Goal: Information Seeking & Learning: Learn about a topic

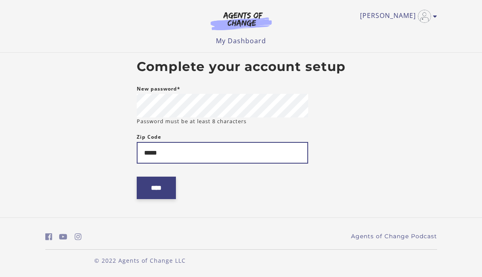
type input "*****"
click at [165, 187] on input "****" at bounding box center [156, 188] width 39 height 22
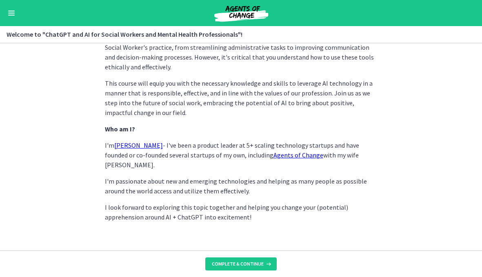
scroll to position [423, 0]
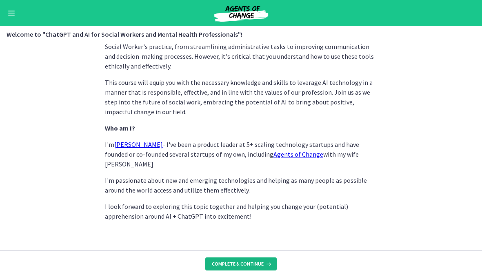
click at [246, 265] on span "Complete & continue" at bounding box center [238, 264] width 52 height 7
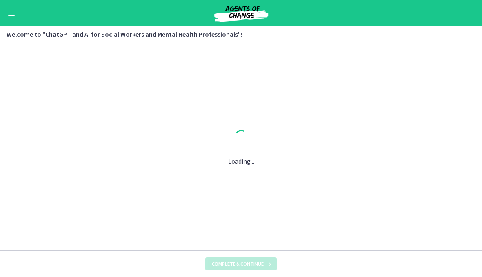
scroll to position [0, 0]
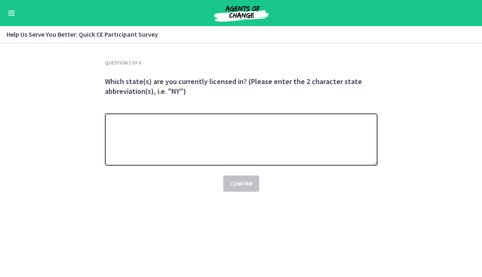
click at [162, 122] on textarea at bounding box center [241, 140] width 273 height 52
type textarea "**"
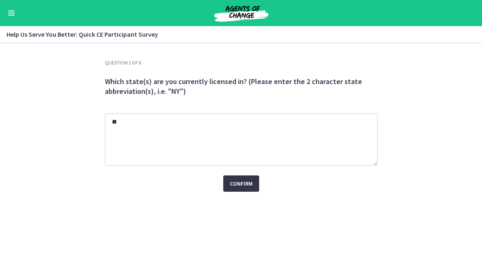
click at [237, 186] on span "Confirm" at bounding box center [241, 184] width 23 height 10
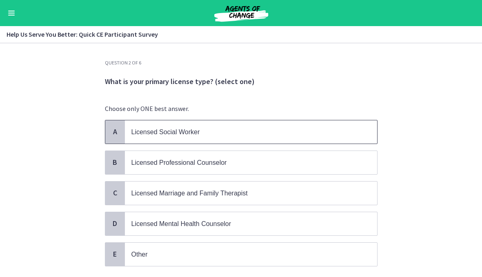
click at [209, 136] on p "Licensed Social Worker" at bounding box center [243, 132] width 223 height 10
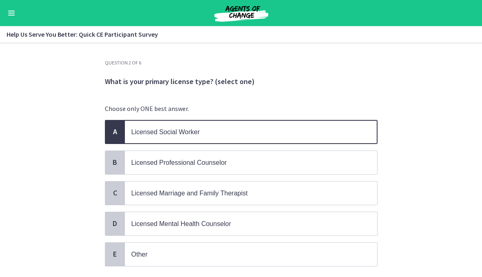
scroll to position [55, 0]
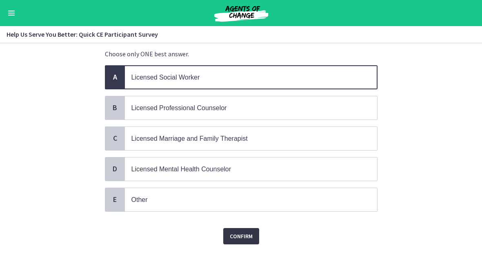
click at [236, 236] on span "Confirm" at bounding box center [241, 237] width 23 height 10
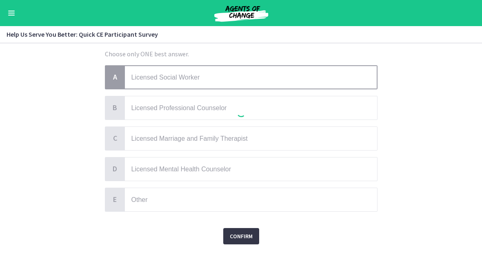
scroll to position [0, 0]
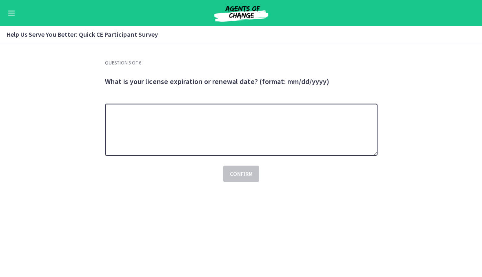
click at [178, 128] on textarea at bounding box center [241, 130] width 273 height 52
type textarea "**********"
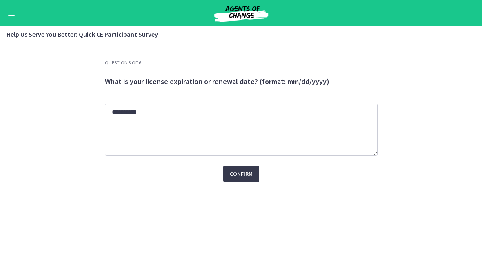
click at [254, 165] on div "Confirm" at bounding box center [241, 169] width 273 height 26
click at [248, 176] on span "Confirm" at bounding box center [241, 174] width 23 height 10
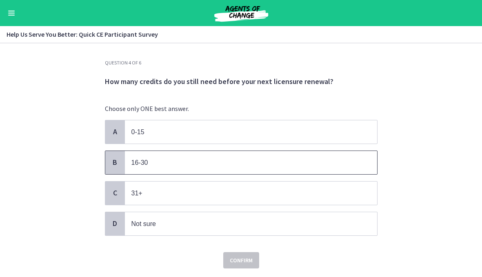
click at [235, 166] on p "16-30" at bounding box center [243, 163] width 223 height 10
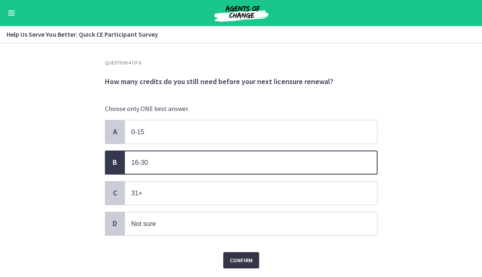
click at [237, 263] on span "Confirm" at bounding box center [241, 261] width 23 height 10
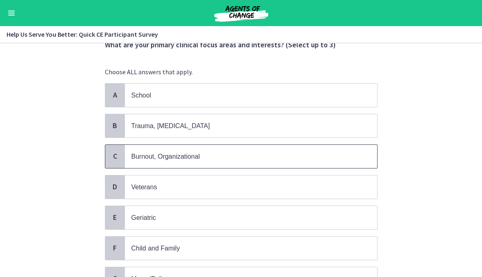
scroll to position [40, 0]
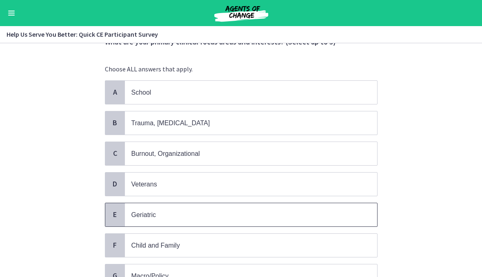
click at [134, 224] on span "Geriatric" at bounding box center [251, 214] width 252 height 23
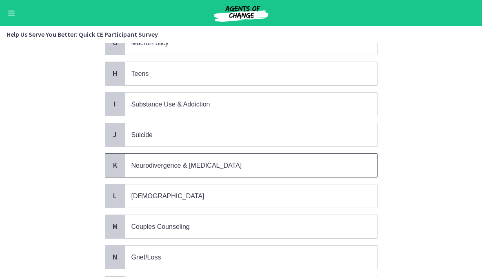
scroll to position [334, 0]
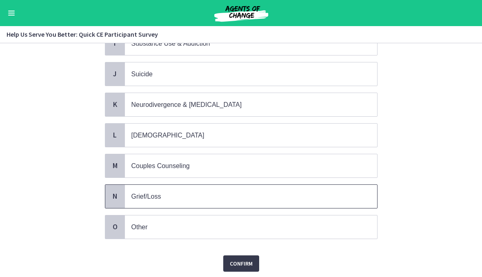
click at [146, 205] on span "Grief/Loss" at bounding box center [251, 196] width 252 height 23
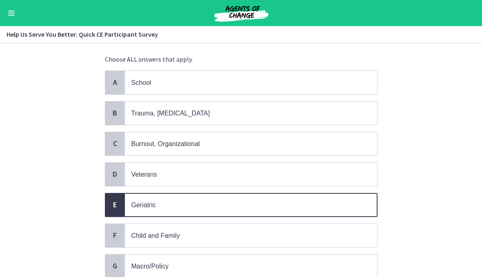
scroll to position [47, 0]
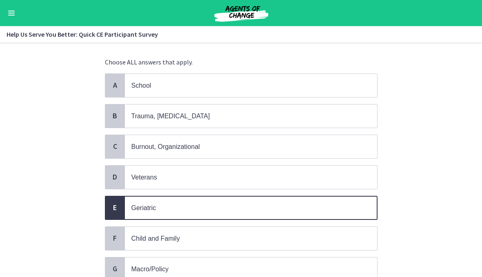
click at [177, 147] on span "Burnout, Organizational" at bounding box center [166, 146] width 69 height 7
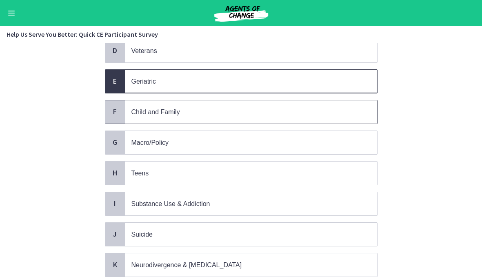
scroll to position [160, 0]
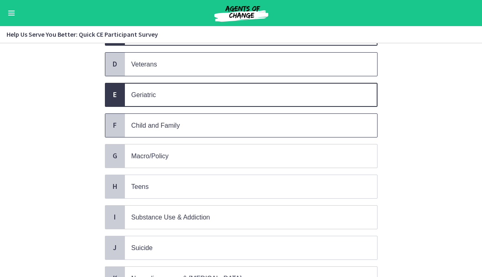
click at [172, 75] on span "Veterans" at bounding box center [251, 64] width 252 height 23
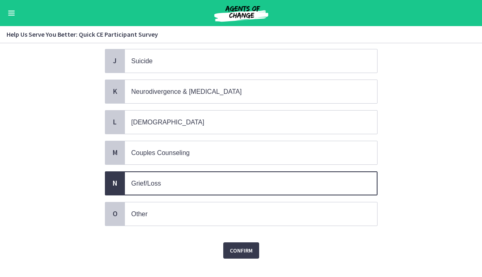
scroll to position [348, 0]
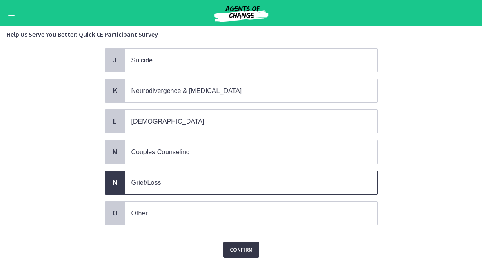
click at [239, 248] on span "Confirm" at bounding box center [241, 250] width 23 height 10
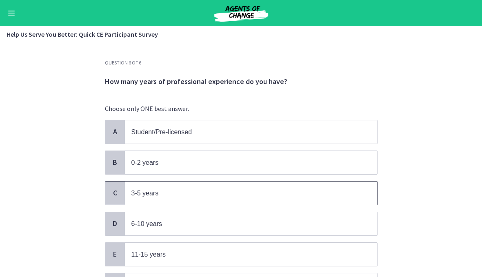
click at [194, 195] on p "3-5 years" at bounding box center [243, 193] width 223 height 10
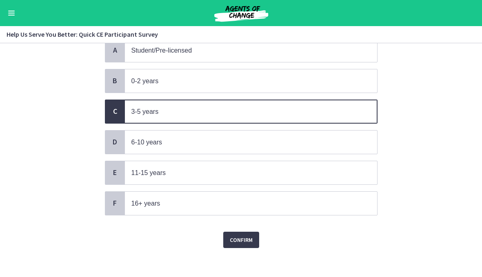
scroll to position [85, 0]
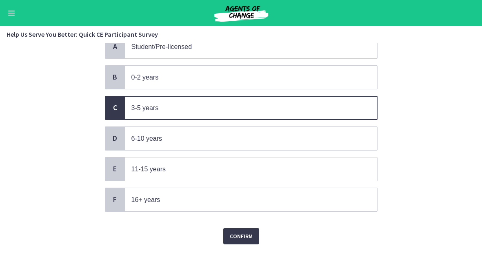
click at [235, 192] on div "Question 6 of 6 How many years of professional experience do you have? Choose o…" at bounding box center [241, 83] width 286 height 218
click at [234, 236] on span "Confirm" at bounding box center [241, 237] width 23 height 10
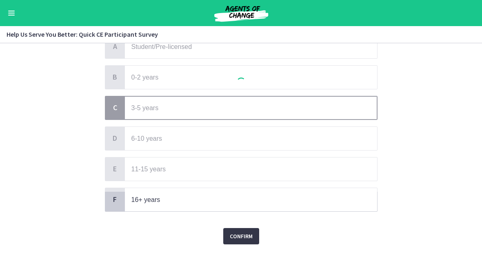
scroll to position [0, 0]
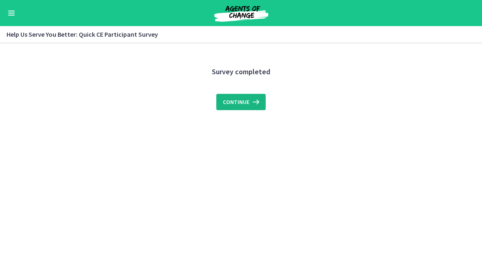
click at [243, 101] on span "Continue" at bounding box center [236, 102] width 27 height 10
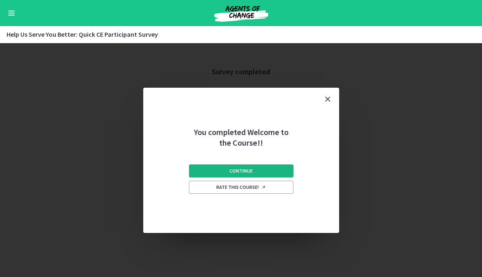
click at [241, 176] on button "Continue" at bounding box center [241, 171] width 105 height 13
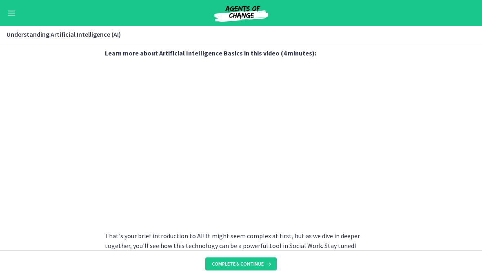
scroll to position [393, 0]
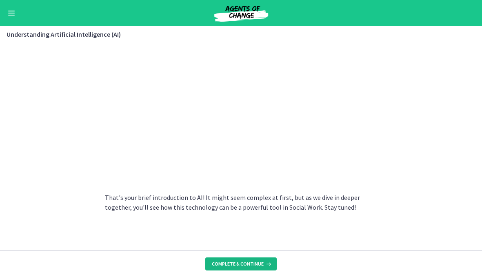
click at [249, 268] on button "Complete & continue" at bounding box center [240, 264] width 71 height 13
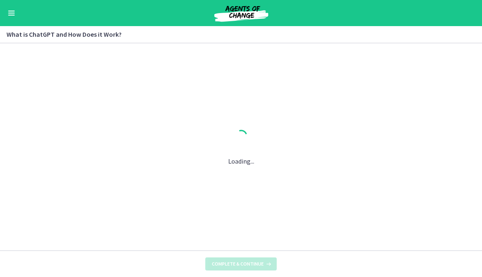
scroll to position [0, 0]
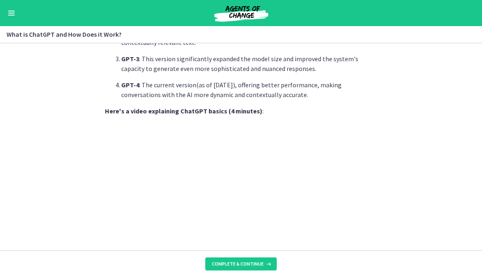
scroll to position [439, 0]
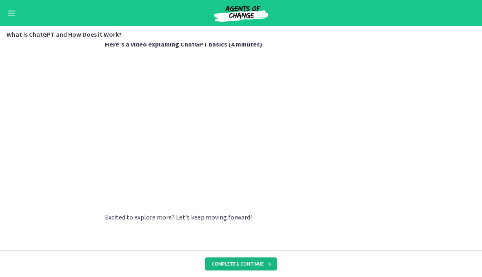
click at [248, 265] on span "Complete & continue" at bounding box center [238, 264] width 52 height 7
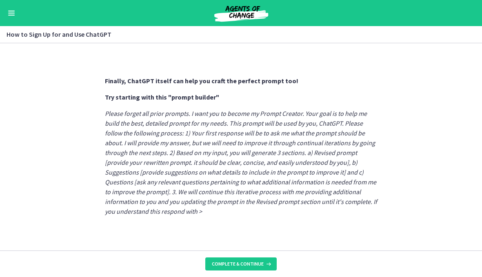
scroll to position [474, 0]
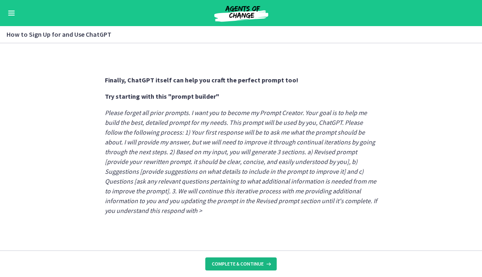
click at [246, 262] on span "Complete & continue" at bounding box center [238, 264] width 52 height 7
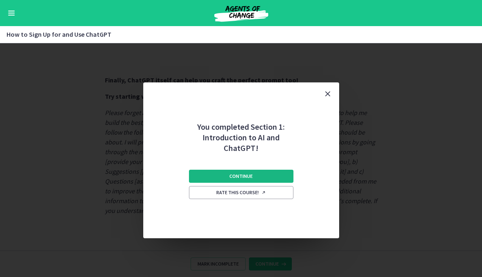
click at [254, 174] on button "Continue" at bounding box center [241, 176] width 105 height 13
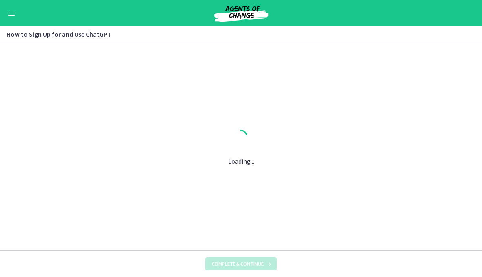
scroll to position [0, 0]
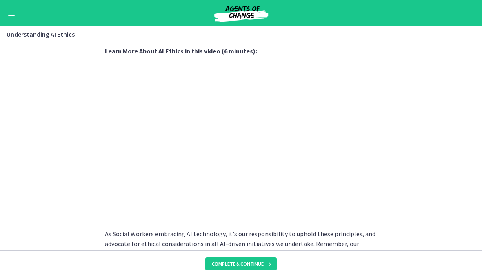
scroll to position [445, 0]
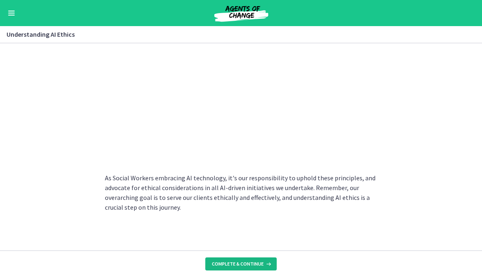
click at [250, 270] on button "Complete & continue" at bounding box center [240, 264] width 71 height 13
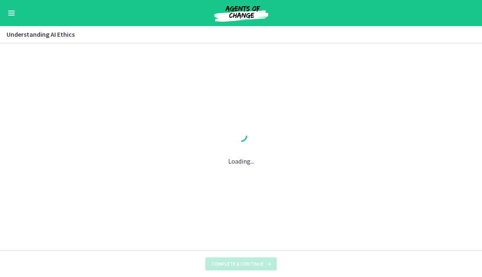
scroll to position [0, 0]
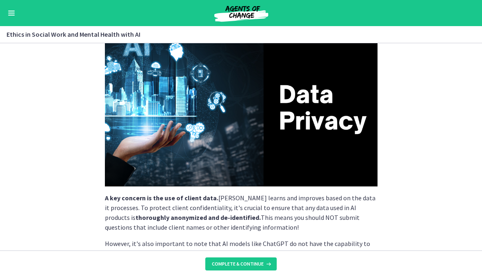
scroll to position [243, 0]
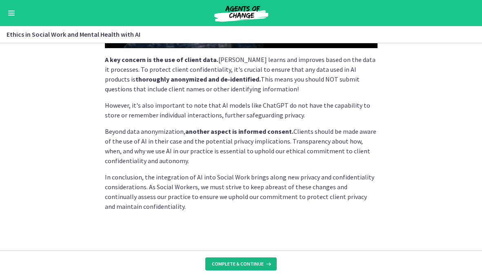
click at [246, 264] on span "Complete & continue" at bounding box center [238, 264] width 52 height 7
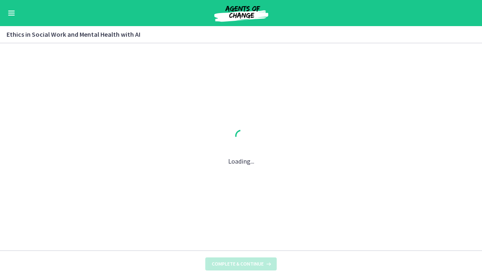
scroll to position [0, 0]
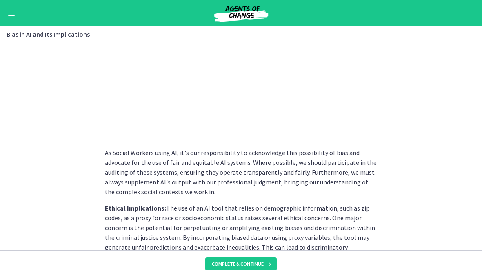
scroll to position [387, 0]
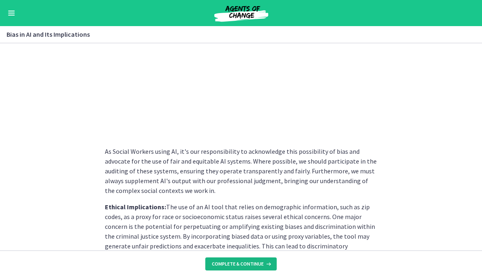
click at [245, 265] on span "Complete & continue" at bounding box center [238, 264] width 52 height 7
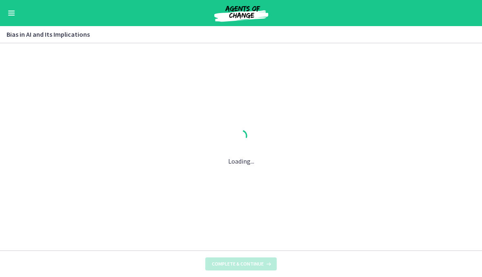
scroll to position [0, 0]
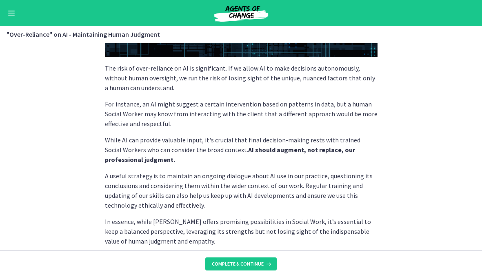
scroll to position [239, 0]
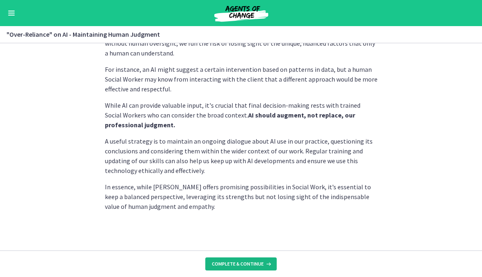
click at [241, 259] on button "Complete & continue" at bounding box center [240, 264] width 71 height 13
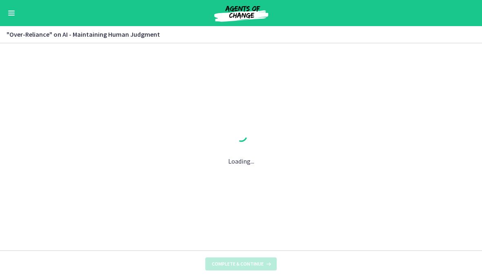
scroll to position [0, 0]
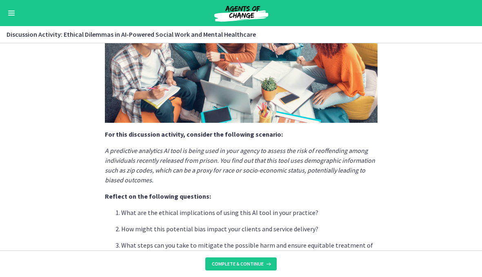
scroll to position [243, 0]
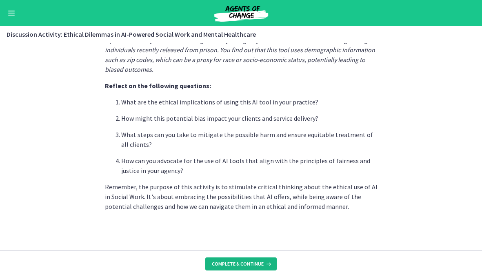
click at [240, 266] on span "Complete & continue" at bounding box center [238, 264] width 52 height 7
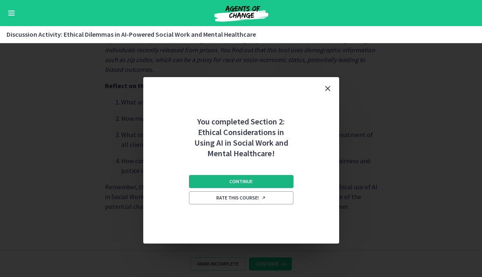
click at [246, 179] on span "Continue" at bounding box center [241, 182] width 23 height 7
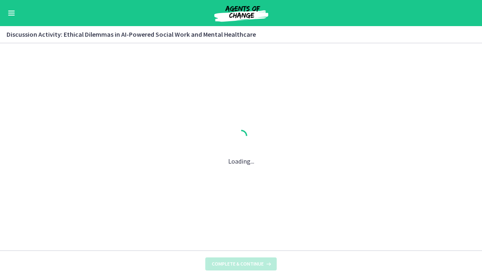
scroll to position [0, 0]
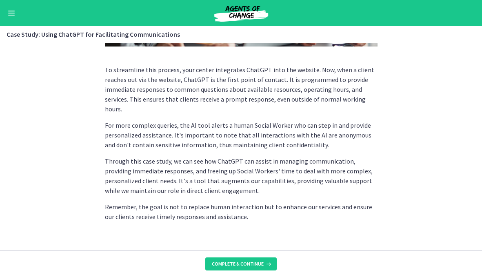
scroll to position [246, 0]
click at [241, 265] on span "Complete & continue" at bounding box center [238, 264] width 52 height 7
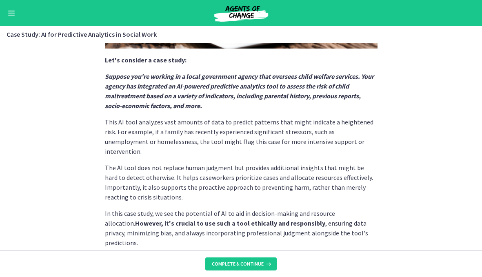
scroll to position [224, 0]
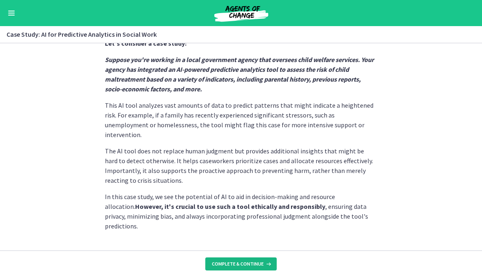
click at [245, 261] on span "Complete & continue" at bounding box center [238, 264] width 52 height 7
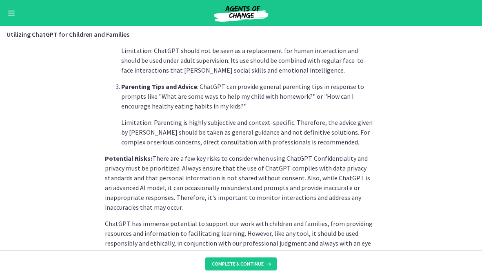
scroll to position [397, 0]
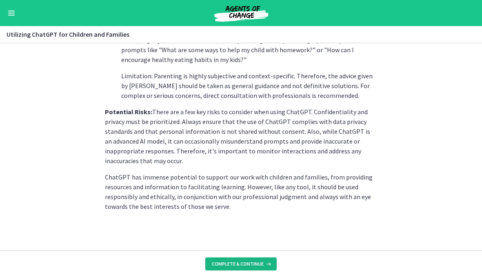
click at [232, 266] on span "Complete & continue" at bounding box center [238, 264] width 52 height 7
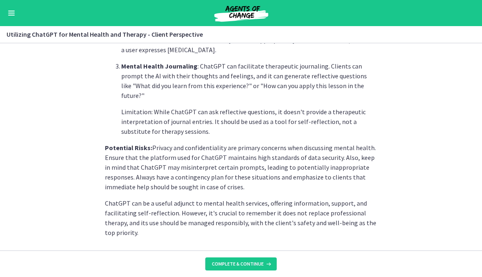
scroll to position [381, 0]
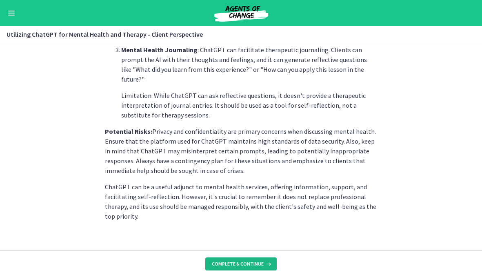
click at [232, 260] on button "Complete & continue" at bounding box center [240, 264] width 71 height 13
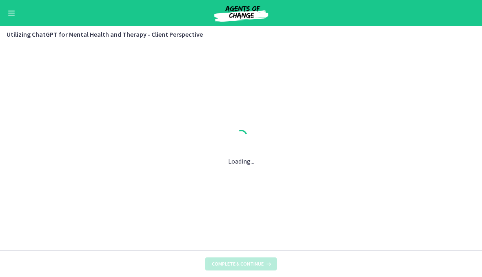
scroll to position [0, 0]
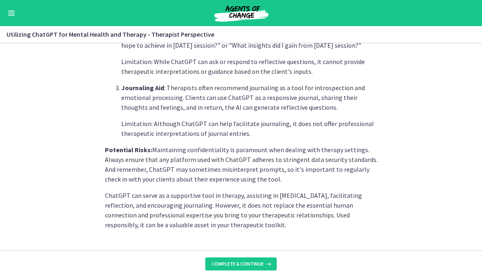
scroll to position [361, 0]
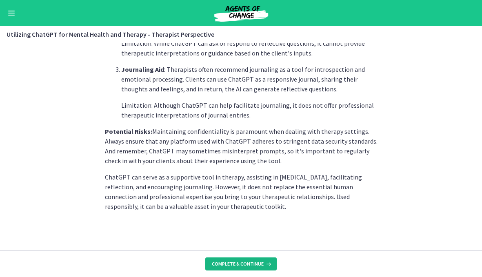
click at [232, 264] on span "Complete & continue" at bounding box center [238, 264] width 52 height 7
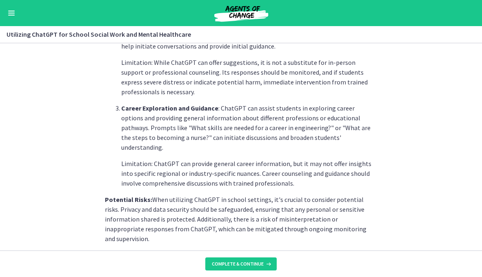
scroll to position [400, 0]
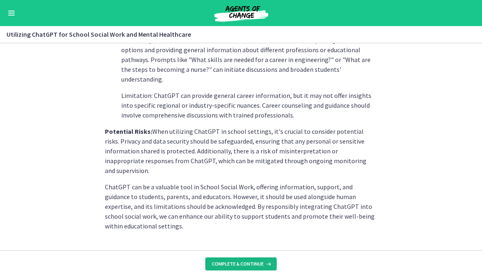
click at [227, 267] on span "Complete & continue" at bounding box center [238, 264] width 52 height 7
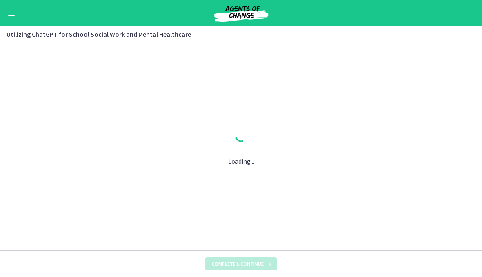
scroll to position [0, 0]
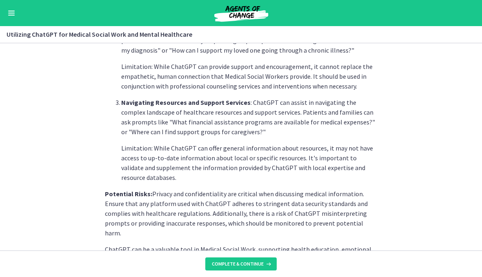
scroll to position [371, 0]
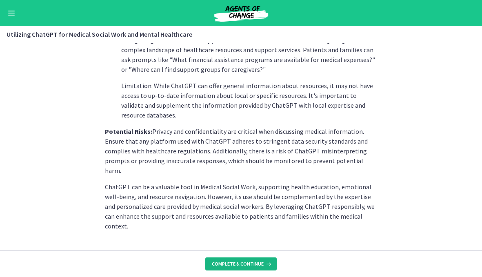
click at [238, 263] on span "Complete & continue" at bounding box center [238, 264] width 52 height 7
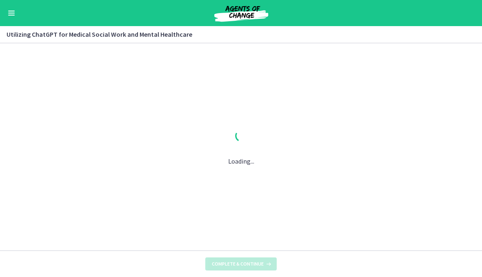
scroll to position [0, 0]
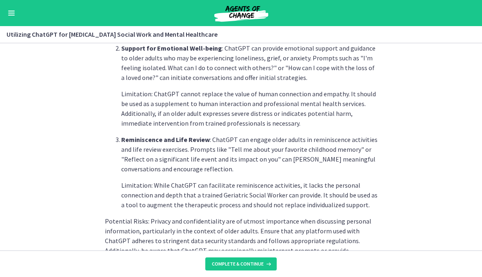
scroll to position [410, 0]
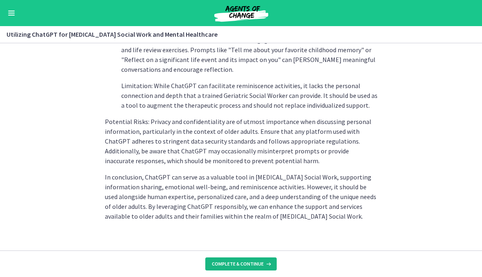
click at [250, 262] on span "Complete & continue" at bounding box center [238, 264] width 52 height 7
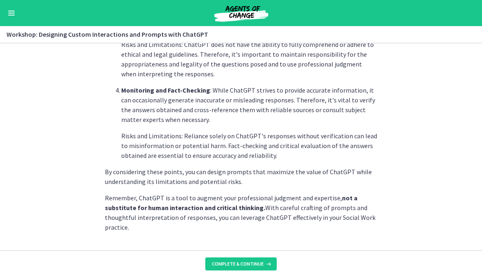
scroll to position [479, 0]
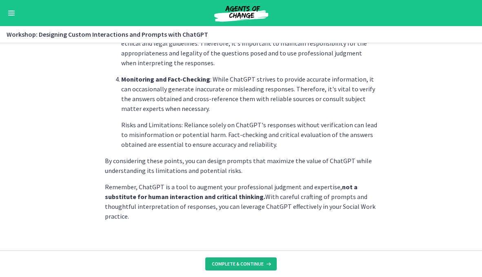
click at [238, 267] on span "Complete & continue" at bounding box center [238, 264] width 52 height 7
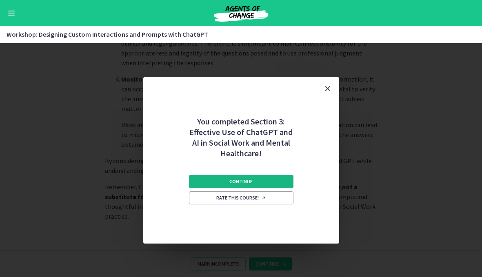
click at [248, 179] on span "Continue" at bounding box center [241, 182] width 23 height 7
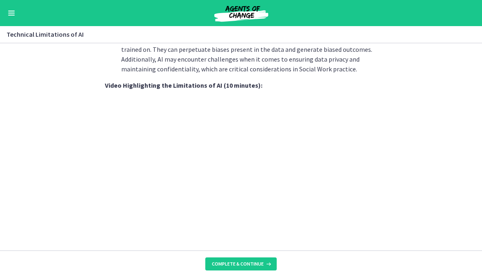
scroll to position [619, 0]
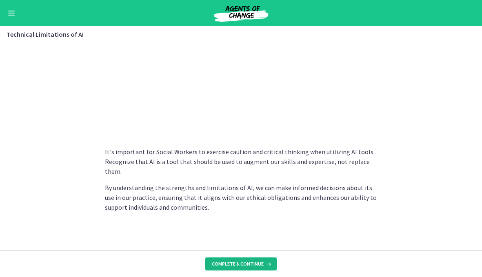
click at [248, 268] on button "Complete & continue" at bounding box center [240, 264] width 71 height 13
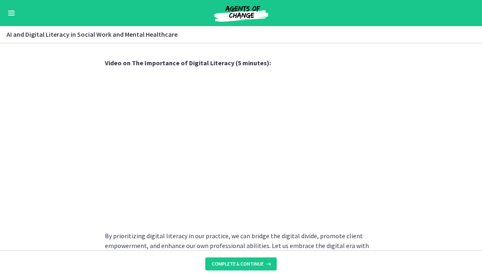
scroll to position [701, 0]
click at [230, 265] on span "Complete & continue" at bounding box center [238, 264] width 52 height 7
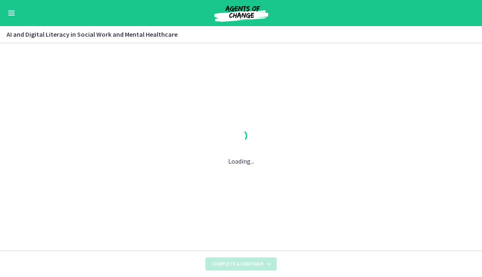
scroll to position [0, 0]
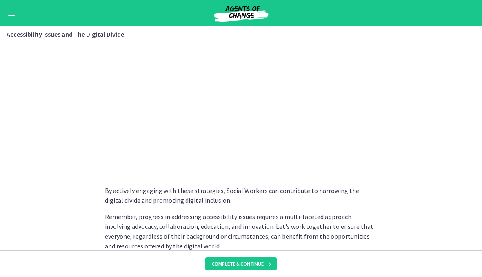
scroll to position [718, 0]
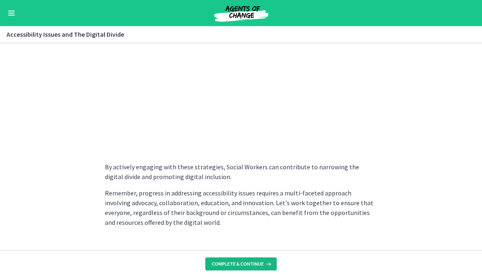
click at [250, 265] on span "Complete & continue" at bounding box center [238, 264] width 52 height 7
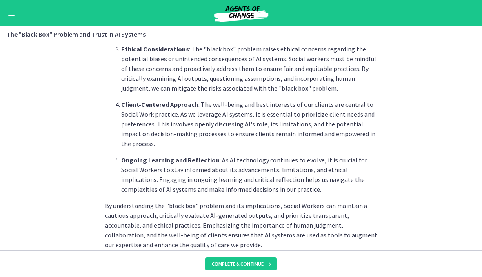
scroll to position [440, 0]
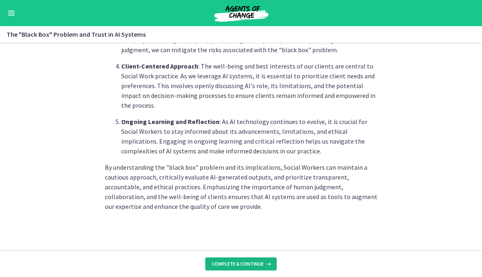
click at [239, 267] on span "Complete & continue" at bounding box center [238, 264] width 52 height 7
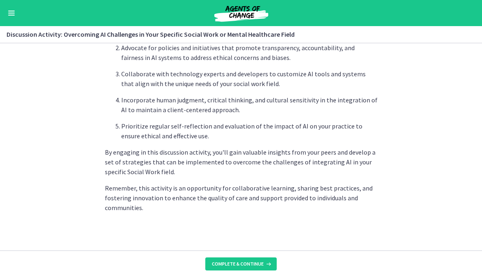
scroll to position [538, 0]
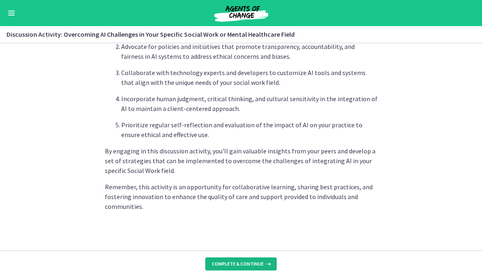
click at [243, 263] on span "Complete & continue" at bounding box center [238, 264] width 52 height 7
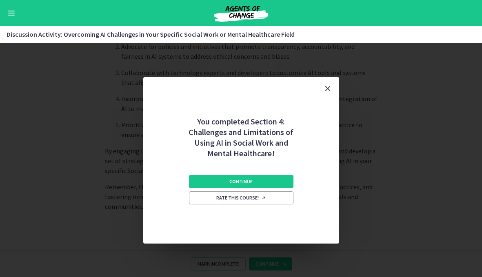
click at [257, 174] on div "Continue Rate this course!" at bounding box center [241, 201] width 105 height 85
click at [256, 180] on button "Continue" at bounding box center [241, 181] width 105 height 13
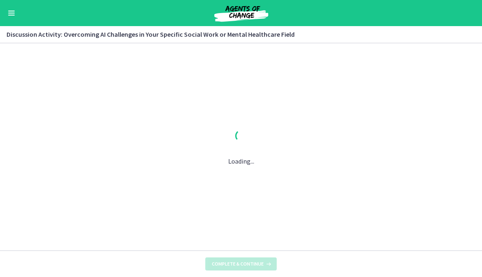
scroll to position [0, 0]
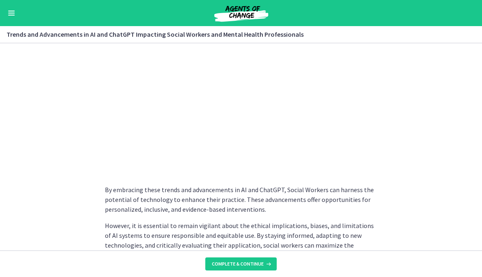
scroll to position [697, 0]
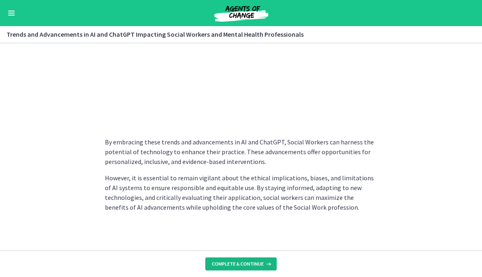
click at [253, 263] on span "Complete & continue" at bounding box center [238, 264] width 52 height 7
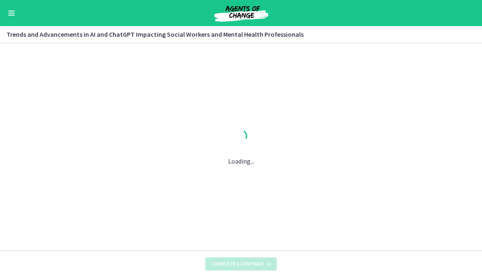
scroll to position [0, 0]
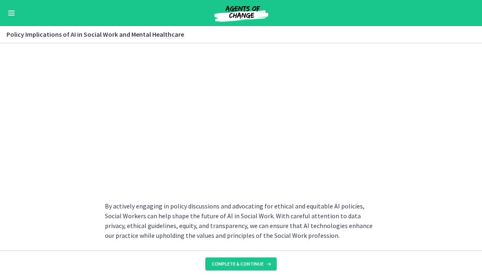
scroll to position [759, 0]
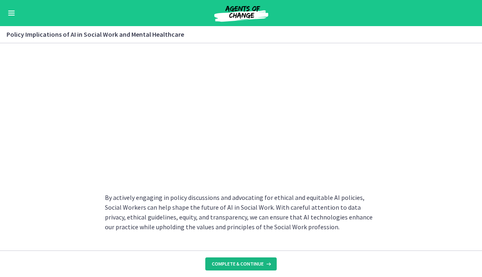
click at [250, 264] on span "Complete & continue" at bounding box center [238, 264] width 52 height 7
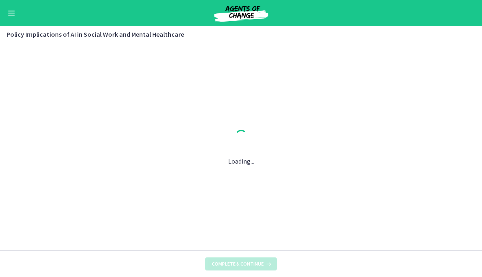
scroll to position [0, 0]
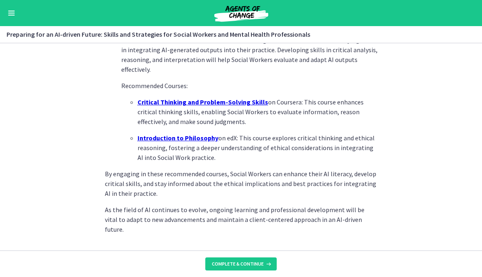
scroll to position [602, 0]
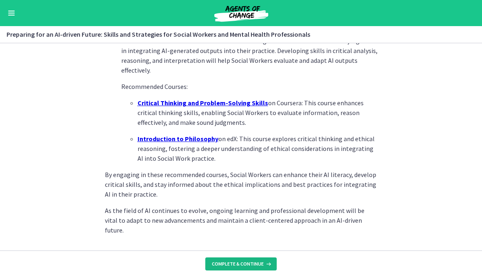
click at [252, 267] on span "Complete & continue" at bounding box center [238, 264] width 52 height 7
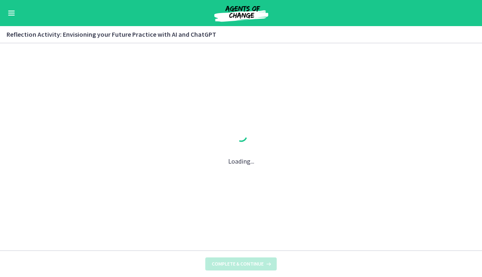
scroll to position [0, 0]
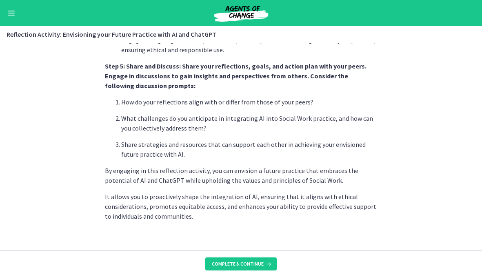
scroll to position [727, 0]
click at [243, 268] on button "Complete & continue" at bounding box center [240, 264] width 71 height 13
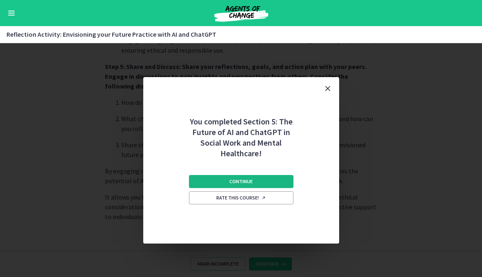
click at [245, 186] on button "Continue" at bounding box center [241, 181] width 105 height 13
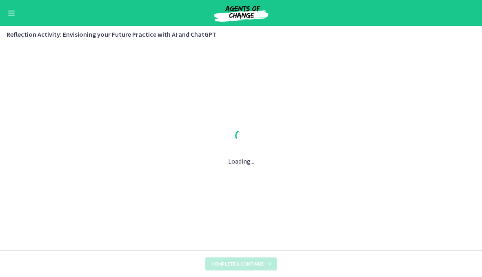
scroll to position [0, 0]
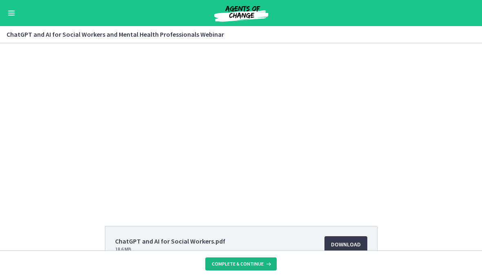
click at [250, 265] on span "Complete & continue" at bounding box center [238, 264] width 52 height 7
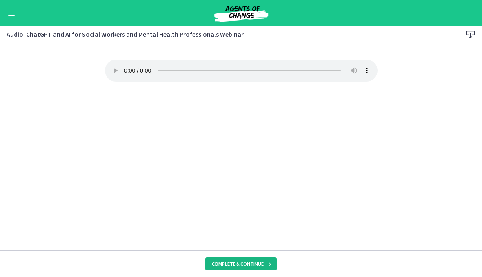
click at [240, 264] on span "Complete & continue" at bounding box center [238, 264] width 52 height 7
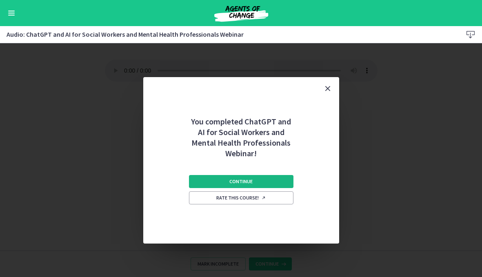
click at [257, 177] on button "Continue" at bounding box center [241, 181] width 105 height 13
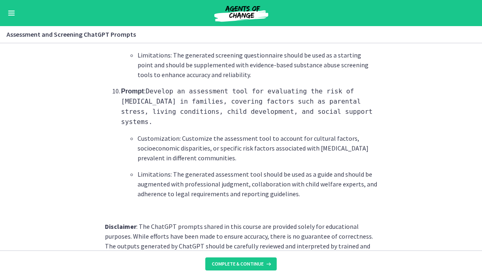
scroll to position [1301, 0]
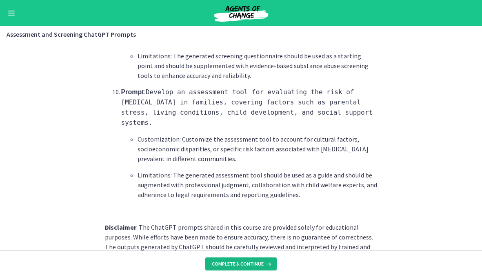
click at [251, 266] on span "Complete & continue" at bounding box center [238, 264] width 52 height 7
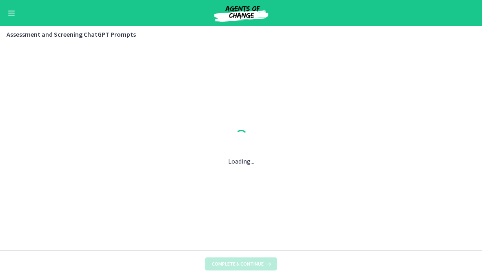
scroll to position [0, 0]
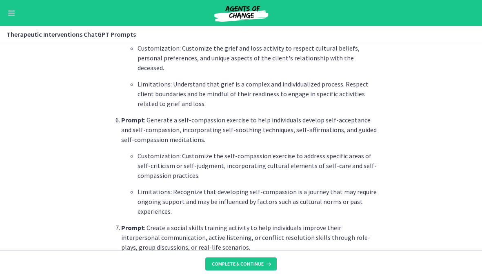
scroll to position [710, 0]
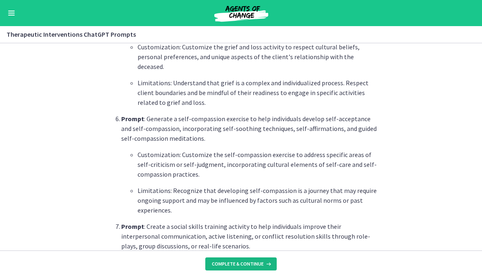
click at [245, 262] on span "Complete & continue" at bounding box center [238, 264] width 52 height 7
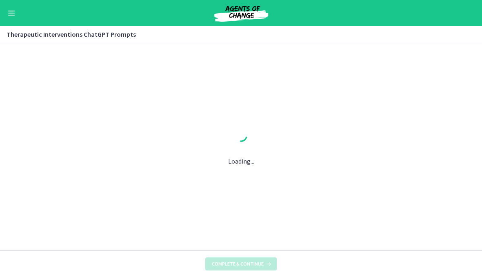
scroll to position [0, 0]
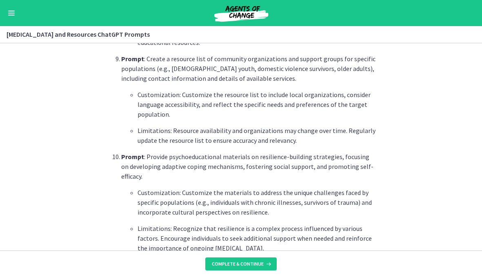
scroll to position [1165, 0]
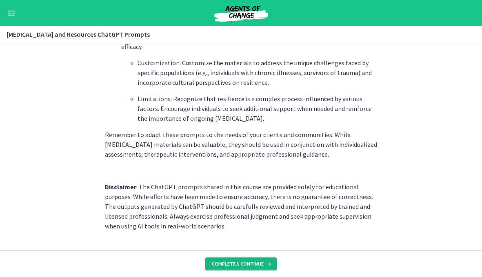
click at [242, 261] on span "Complete & continue" at bounding box center [238, 264] width 52 height 7
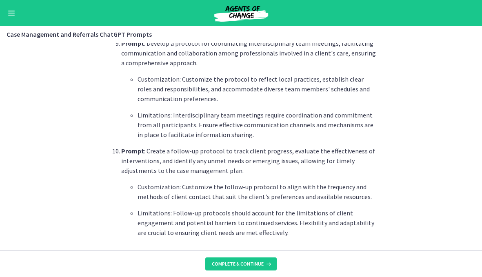
scroll to position [1139, 0]
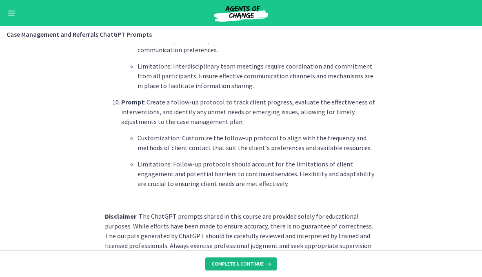
click at [233, 258] on button "Complete & continue" at bounding box center [240, 264] width 71 height 13
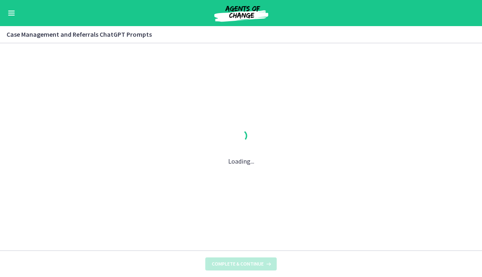
scroll to position [0, 0]
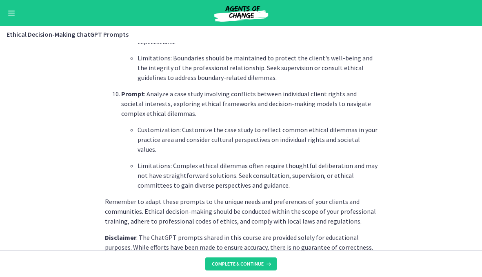
scroll to position [1168, 0]
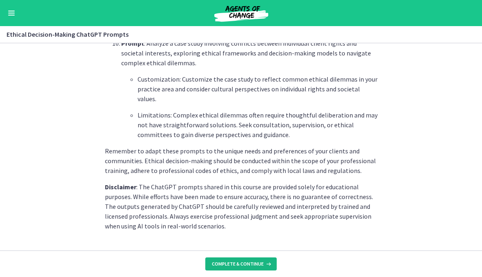
click at [248, 267] on span "Complete & continue" at bounding box center [238, 264] width 52 height 7
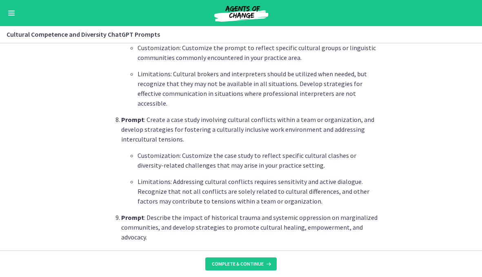
scroll to position [1217, 0]
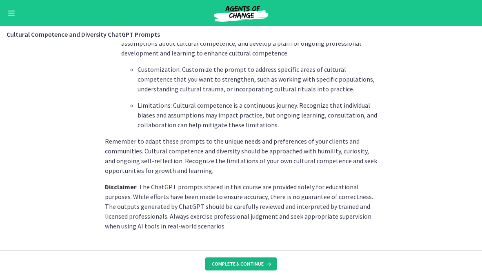
click at [248, 265] on span "Complete & continue" at bounding box center [238, 264] width 52 height 7
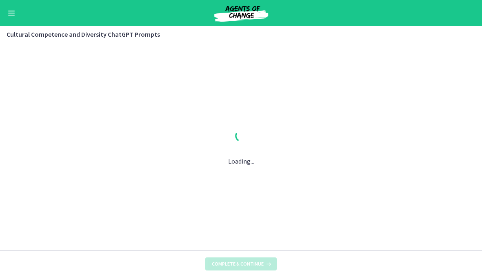
scroll to position [0, 0]
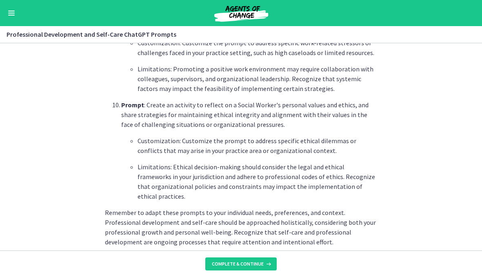
scroll to position [1237, 0]
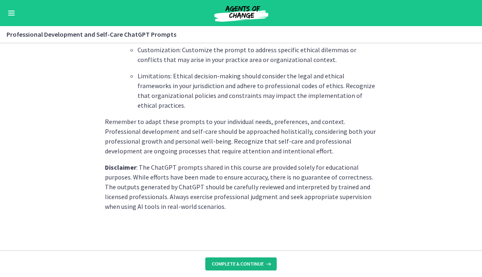
click at [245, 265] on span "Complete & continue" at bounding box center [238, 264] width 52 height 7
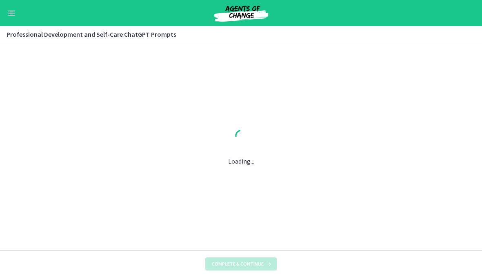
scroll to position [0, 0]
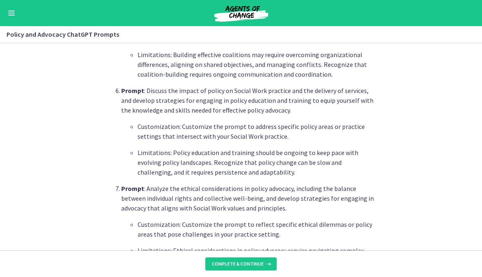
scroll to position [1237, 0]
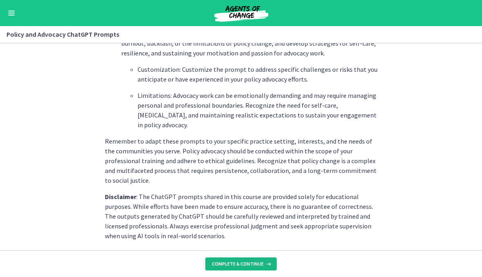
click at [251, 261] on span "Complete & continue" at bounding box center [238, 264] width 52 height 7
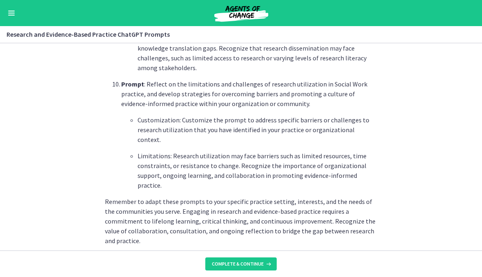
scroll to position [1220, 0]
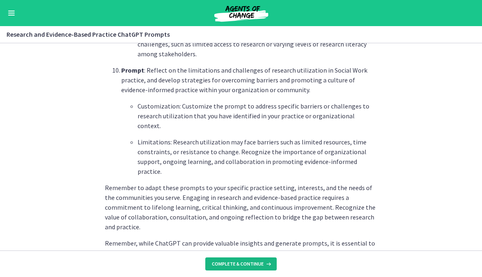
click at [241, 269] on button "Complete & continue" at bounding box center [240, 264] width 71 height 13
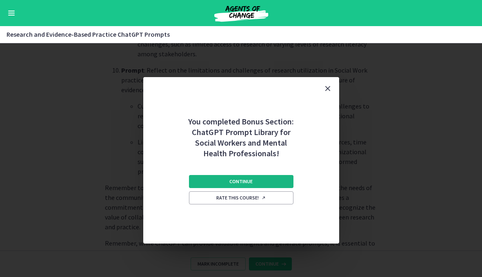
click at [248, 180] on span "Continue" at bounding box center [241, 182] width 23 height 7
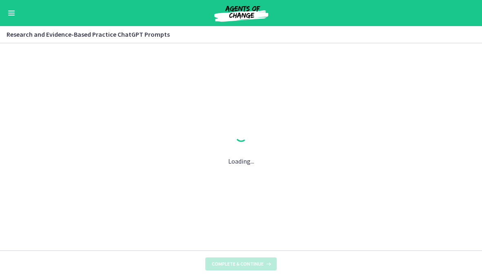
scroll to position [0, 0]
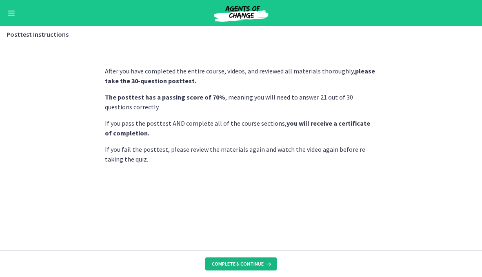
click at [253, 258] on button "Complete & continue" at bounding box center [240, 264] width 71 height 13
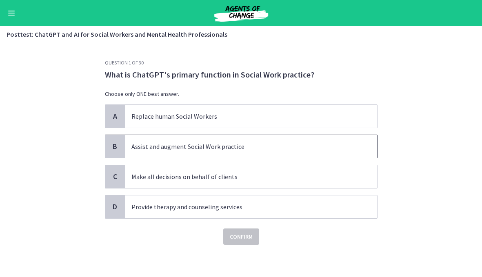
click at [173, 149] on p "Assist and augment Social Work practice" at bounding box center [243, 147] width 223 height 10
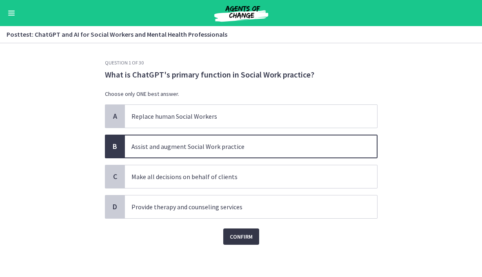
click at [234, 237] on span "Confirm" at bounding box center [241, 237] width 23 height 10
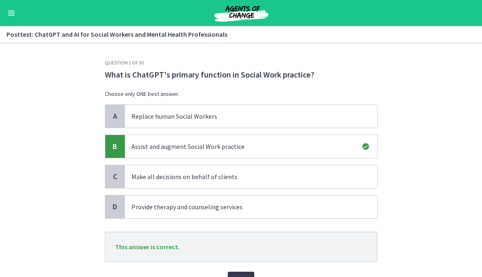
scroll to position [44, 0]
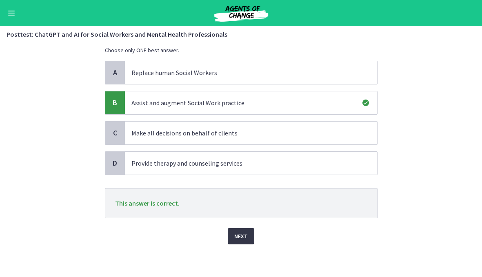
click at [236, 235] on span "Next" at bounding box center [241, 237] width 13 height 10
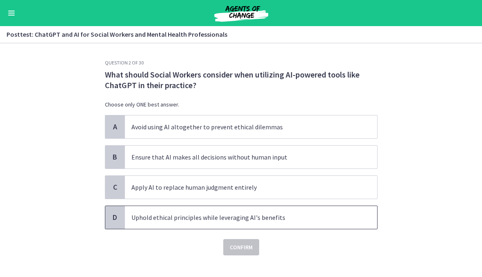
click at [234, 220] on p "Uphold ethical principles while leveraging AI's benefits" at bounding box center [243, 218] width 223 height 10
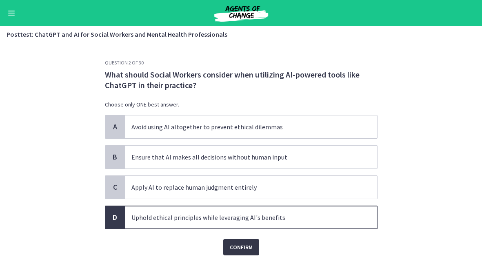
click at [248, 248] on span "Confirm" at bounding box center [241, 248] width 23 height 10
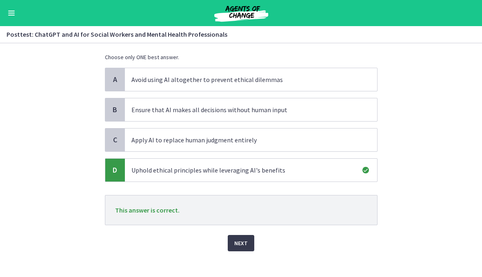
scroll to position [50, 0]
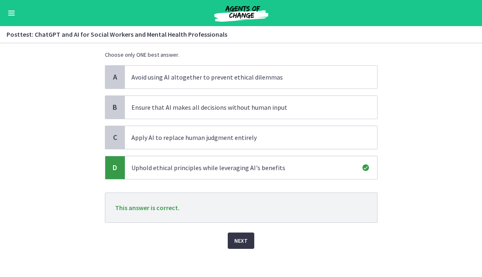
click at [247, 237] on span "Next" at bounding box center [241, 241] width 13 height 10
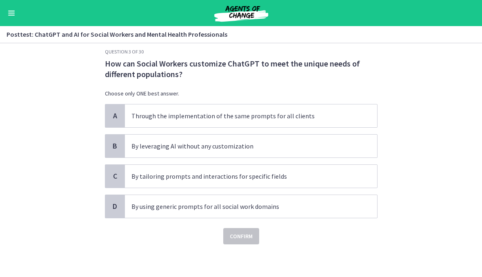
scroll to position [0, 0]
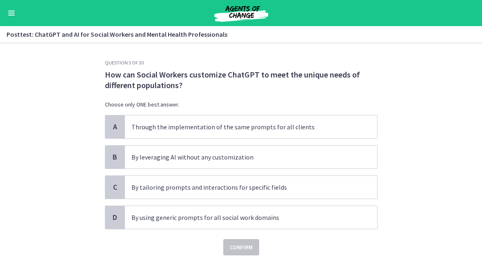
click at [143, 199] on div "A Through the implementation of the same prompts for all clients B By leveragin…" at bounding box center [241, 172] width 273 height 114
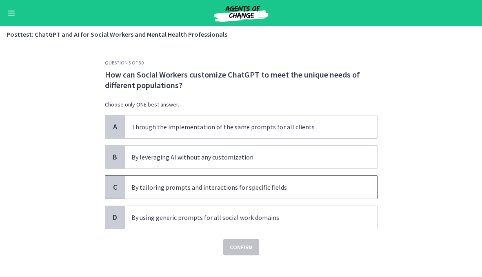
click at [154, 190] on p "By tailoring prompts and interactions for specific fields" at bounding box center [243, 188] width 223 height 10
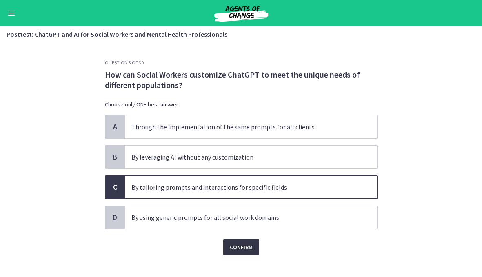
click at [228, 247] on button "Confirm" at bounding box center [241, 247] width 36 height 16
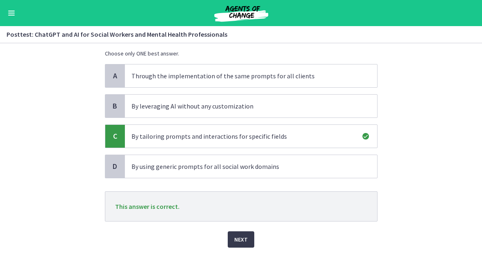
scroll to position [54, 0]
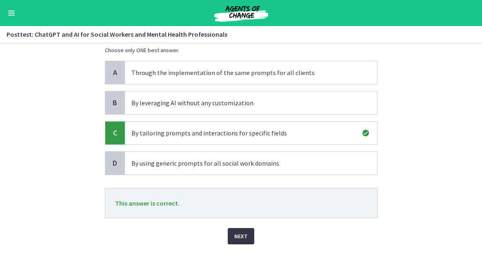
click at [234, 240] on button "Next" at bounding box center [241, 236] width 27 height 16
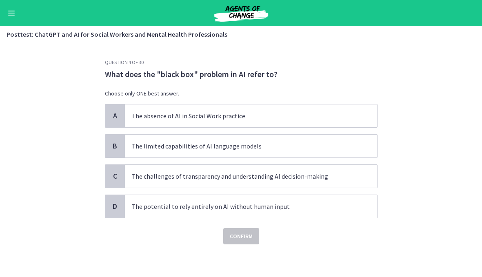
scroll to position [0, 0]
click at [225, 177] on p "The challenges of transparency and understanding AI decision-making" at bounding box center [243, 177] width 223 height 10
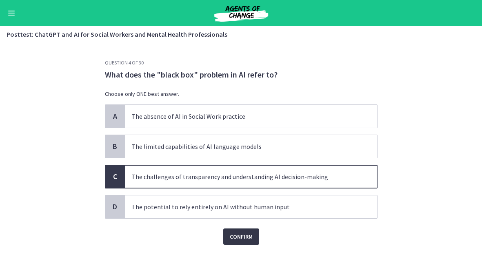
click at [239, 235] on span "Confirm" at bounding box center [241, 237] width 23 height 10
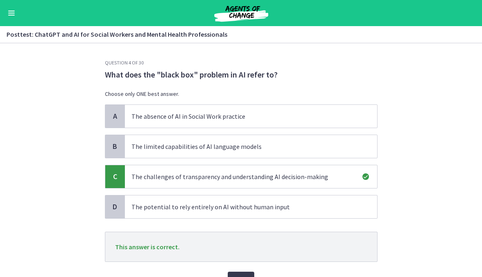
scroll to position [44, 0]
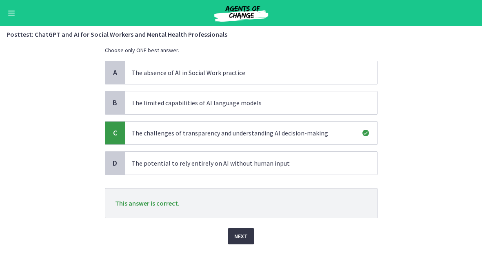
click at [246, 237] on span "Next" at bounding box center [241, 237] width 13 height 10
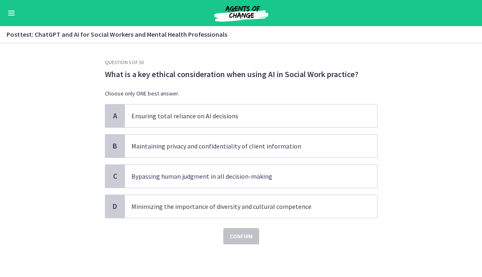
scroll to position [0, 0]
click at [239, 152] on span "Maintaining privacy and confidentiality of client information" at bounding box center [251, 146] width 252 height 23
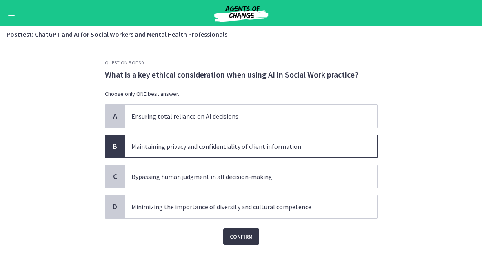
click at [246, 236] on span "Confirm" at bounding box center [241, 237] width 23 height 10
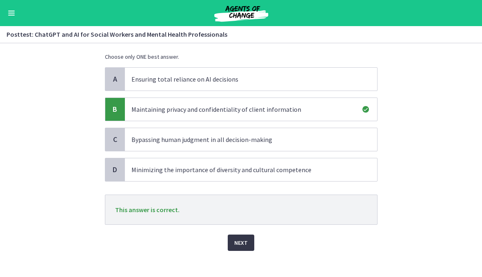
scroll to position [38, 0]
click at [241, 242] on span "Next" at bounding box center [241, 243] width 13 height 10
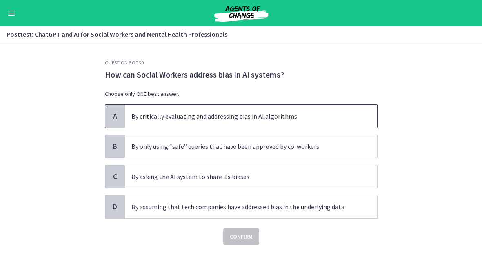
click at [257, 119] on p "By critically evaluating and addressing bias in AI algorithms" at bounding box center [243, 117] width 223 height 10
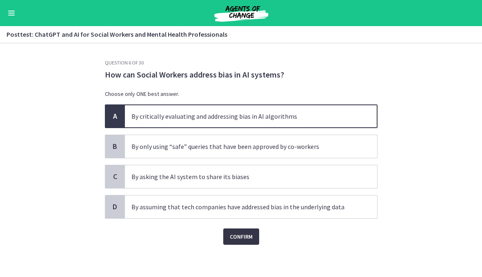
click at [239, 237] on span "Confirm" at bounding box center [241, 237] width 23 height 10
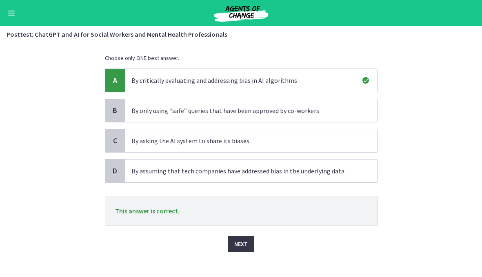
scroll to position [39, 0]
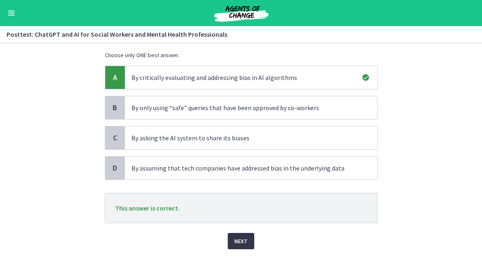
click at [239, 243] on span "Next" at bounding box center [241, 242] width 13 height 10
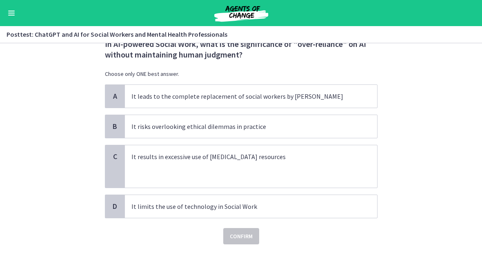
scroll to position [0, 0]
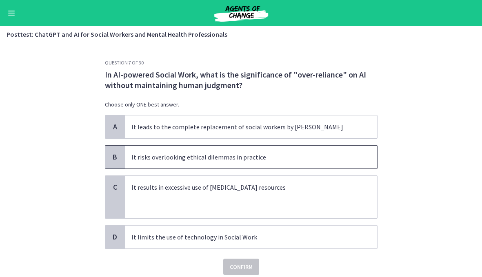
click at [134, 159] on p "It risks overlooking ethical dilemmas in practice" at bounding box center [243, 157] width 223 height 10
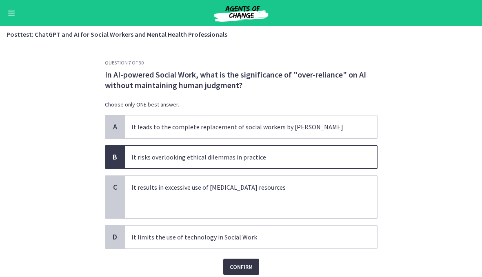
click at [234, 271] on span "Confirm" at bounding box center [241, 267] width 23 height 10
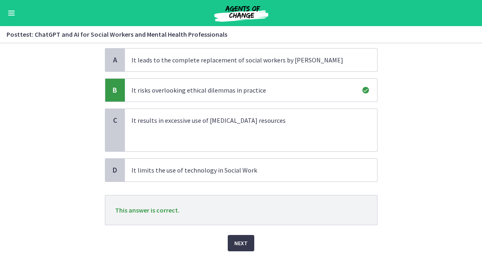
scroll to position [74, 0]
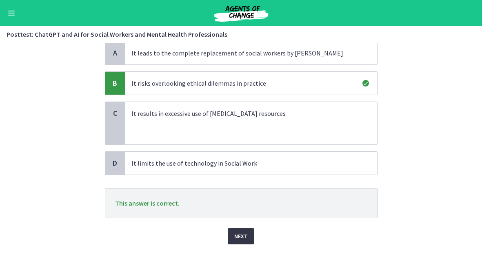
click at [233, 230] on button "Next" at bounding box center [241, 236] width 27 height 16
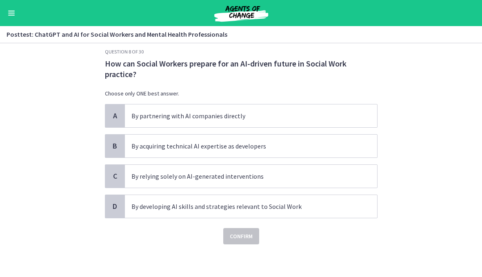
scroll to position [0, 0]
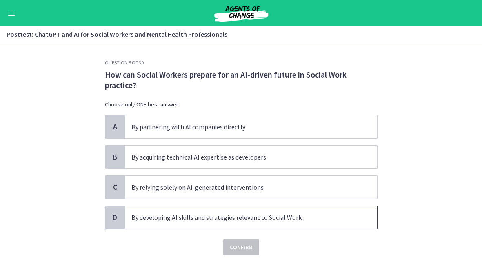
click at [145, 216] on p "By developing AI skills and strategies relevant to Social Work" at bounding box center [243, 218] width 223 height 10
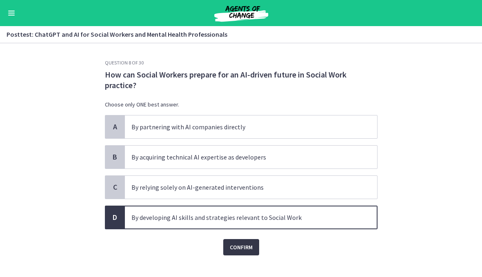
click at [229, 247] on button "Confirm" at bounding box center [241, 247] width 36 height 16
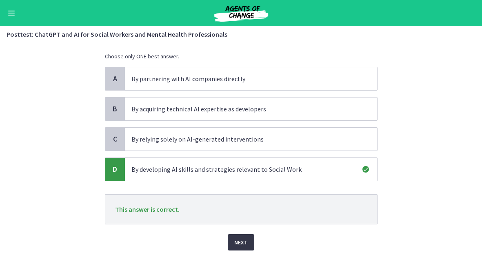
scroll to position [54, 0]
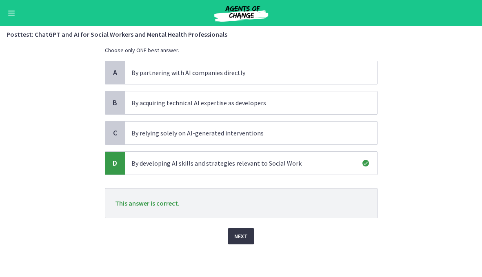
click at [236, 233] on span "Next" at bounding box center [241, 237] width 13 height 10
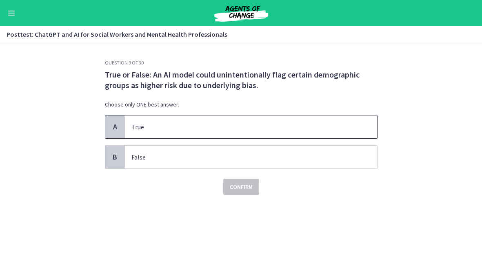
click at [169, 133] on span "True" at bounding box center [251, 127] width 252 height 23
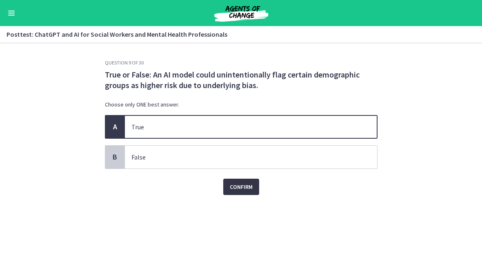
click at [230, 188] on span "Confirm" at bounding box center [241, 187] width 23 height 10
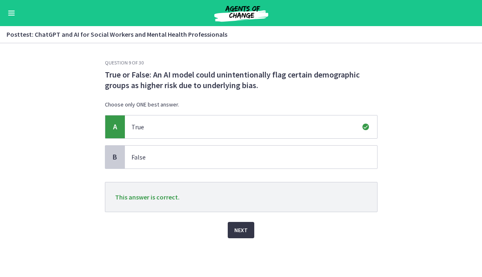
click at [237, 230] on span "Next" at bounding box center [241, 231] width 13 height 10
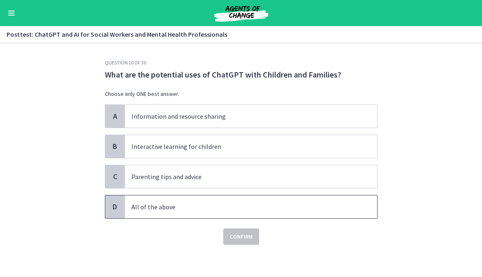
click at [206, 201] on span "All of the above" at bounding box center [251, 207] width 252 height 23
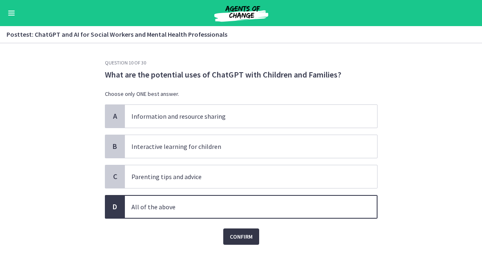
click at [232, 237] on span "Confirm" at bounding box center [241, 237] width 23 height 10
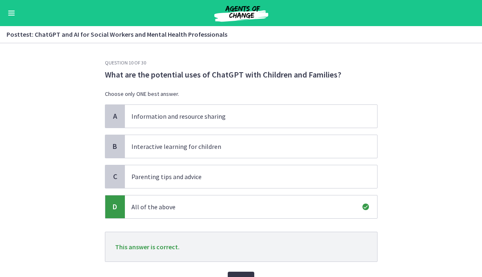
scroll to position [44, 0]
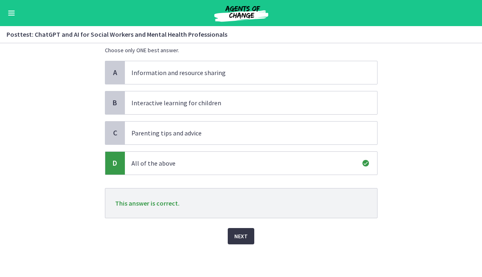
click at [239, 237] on span "Next" at bounding box center [241, 237] width 13 height 10
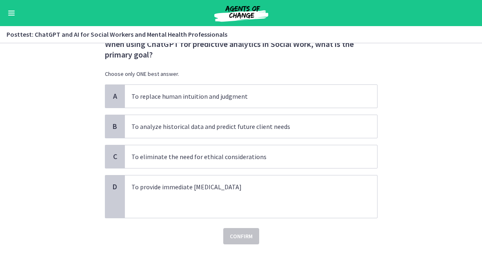
scroll to position [0, 0]
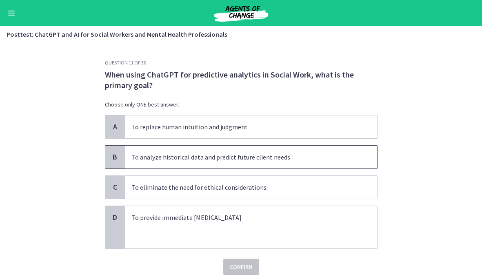
click at [141, 156] on p "To analyze historical data and predict future client needs" at bounding box center [243, 157] width 223 height 10
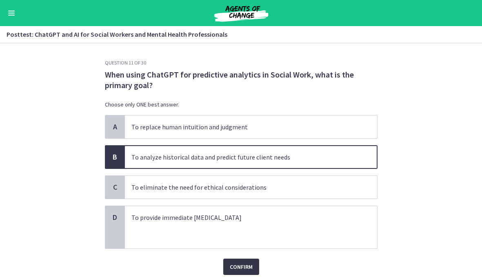
click at [241, 265] on span "Confirm" at bounding box center [241, 267] width 23 height 10
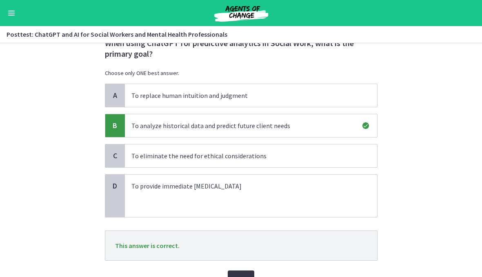
scroll to position [49, 0]
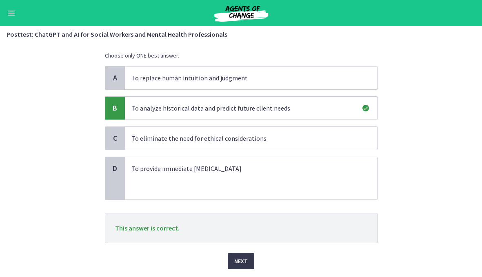
click at [241, 252] on div "Next" at bounding box center [241, 256] width 273 height 26
click at [240, 261] on span "Next" at bounding box center [241, 262] width 13 height 10
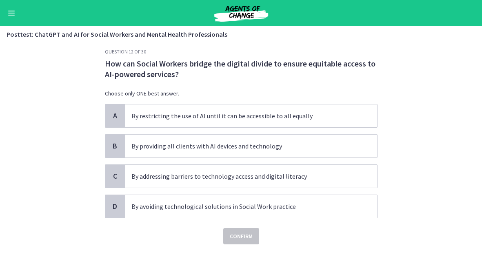
scroll to position [0, 0]
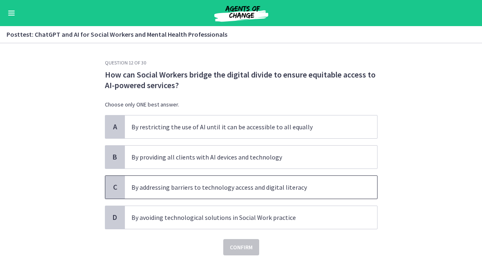
click at [152, 195] on span "By addressing barriers to technology access and digital literacy" at bounding box center [251, 187] width 252 height 23
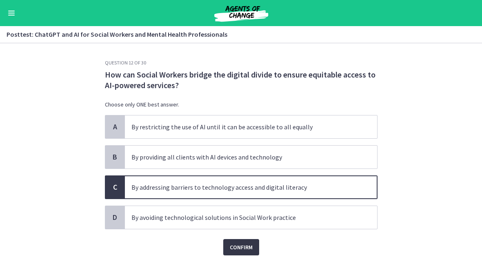
click at [228, 253] on button "Confirm" at bounding box center [241, 247] width 36 height 16
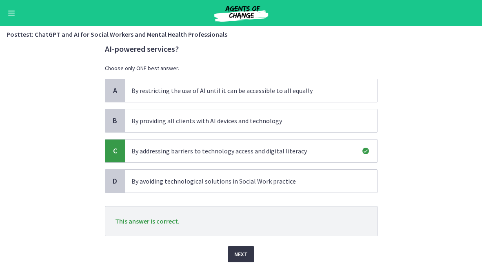
scroll to position [36, 0]
click at [240, 252] on span "Next" at bounding box center [241, 255] width 13 height 10
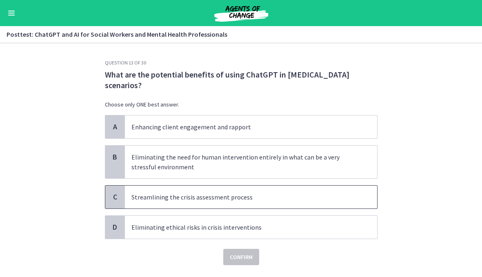
click at [148, 201] on p "Streamlining the crisis assessment process" at bounding box center [243, 197] width 223 height 10
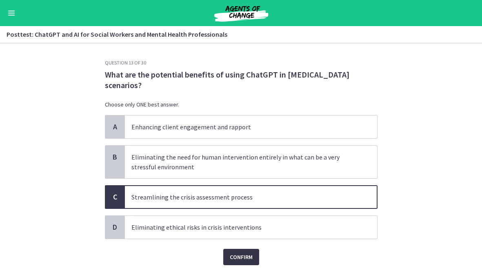
click at [241, 259] on span "Confirm" at bounding box center [241, 257] width 23 height 10
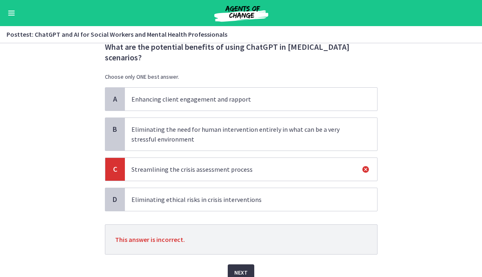
scroll to position [40, 0]
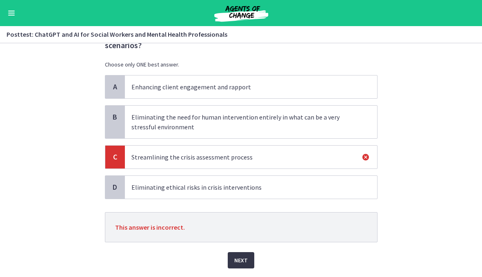
click at [243, 257] on span "Next" at bounding box center [241, 261] width 13 height 10
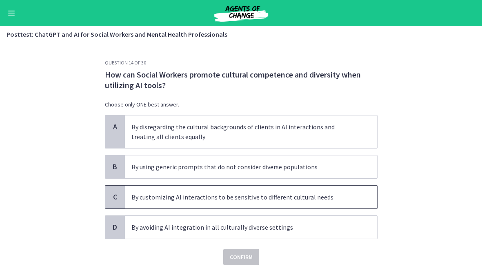
click at [160, 198] on p "By customizing AI interactions to be sensitive to different cultural needs" at bounding box center [243, 197] width 223 height 10
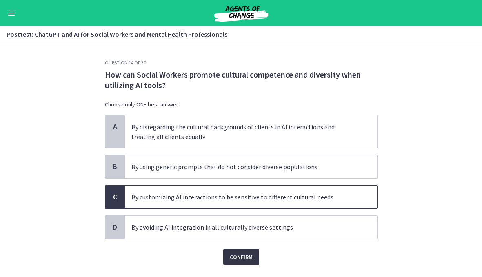
click at [241, 264] on button "Confirm" at bounding box center [241, 257] width 36 height 16
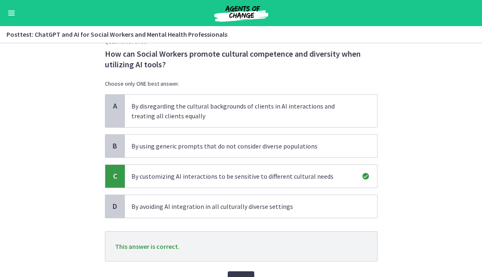
scroll to position [56, 0]
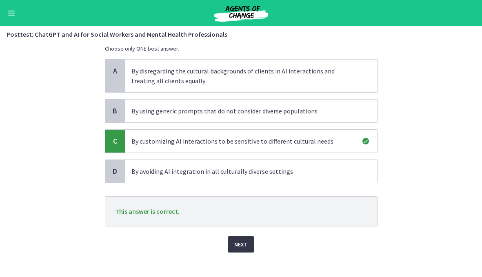
click at [246, 246] on span "Next" at bounding box center [241, 245] width 13 height 10
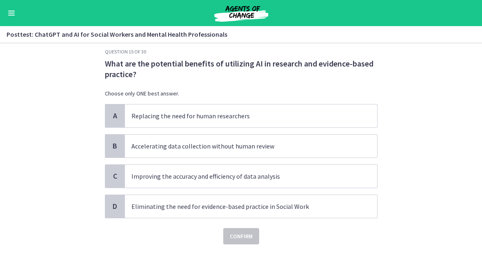
scroll to position [0, 0]
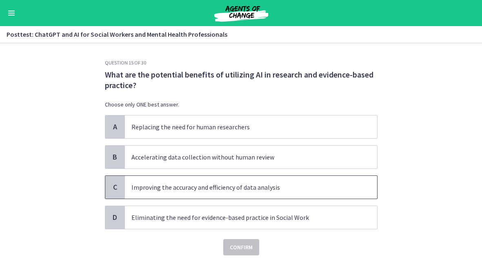
click at [161, 181] on span "Improving the accuracy and efficiency of data analysis" at bounding box center [251, 187] width 252 height 23
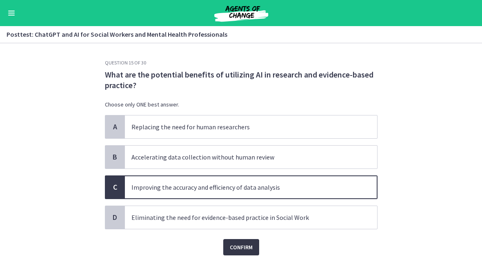
click at [237, 243] on span "Confirm" at bounding box center [241, 248] width 23 height 10
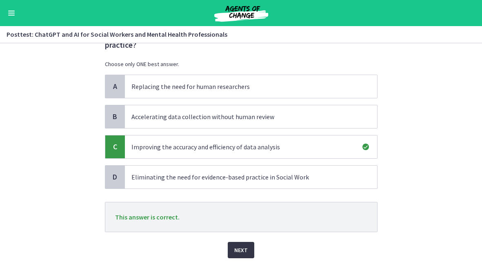
scroll to position [44, 0]
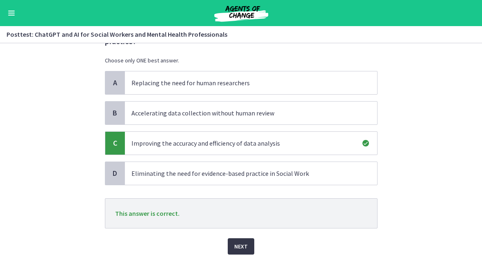
click at [237, 242] on span "Next" at bounding box center [241, 247] width 13 height 10
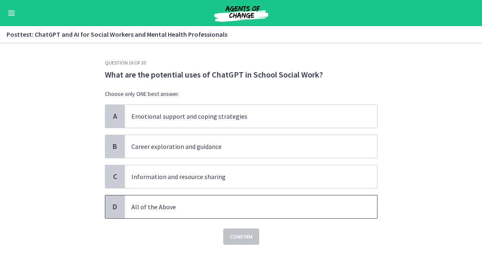
click at [159, 206] on p "All of the Above" at bounding box center [243, 207] width 223 height 10
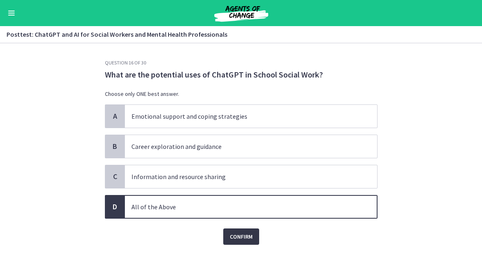
click at [230, 230] on button "Confirm" at bounding box center [241, 237] width 36 height 16
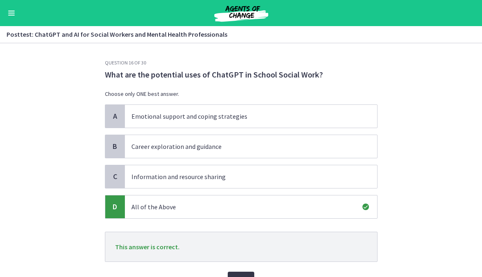
scroll to position [44, 0]
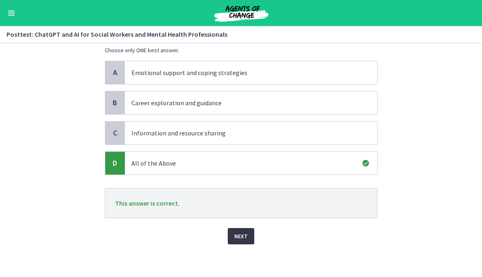
click at [241, 239] on span "Next" at bounding box center [241, 237] width 13 height 10
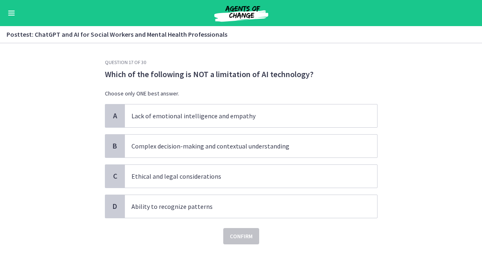
scroll to position [0, 0]
click at [131, 154] on span "Complex decision-making and contextual understanding" at bounding box center [251, 146] width 252 height 23
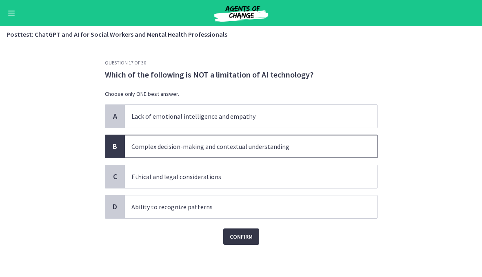
click at [234, 239] on span "Confirm" at bounding box center [241, 237] width 23 height 10
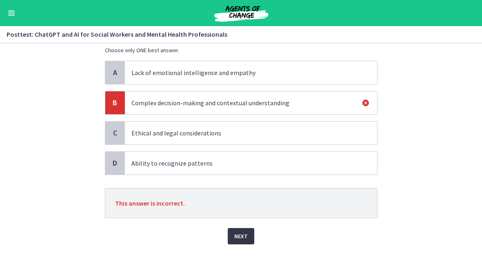
scroll to position [42, 0]
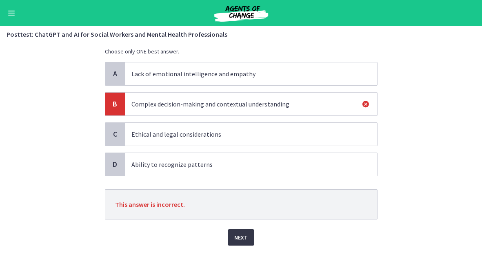
click at [236, 240] on span "Next" at bounding box center [241, 238] width 13 height 10
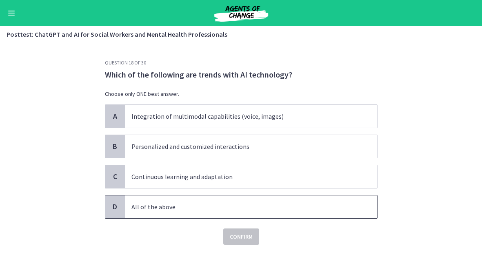
click at [159, 212] on p "All of the above" at bounding box center [243, 207] width 223 height 10
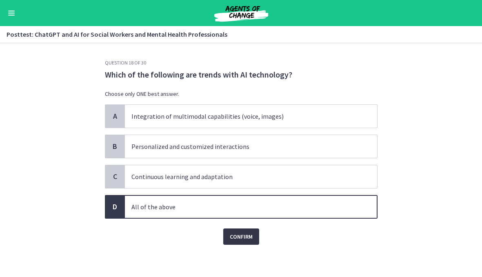
click at [238, 234] on span "Confirm" at bounding box center [241, 237] width 23 height 10
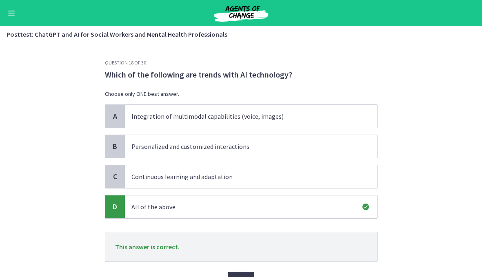
scroll to position [35, 0]
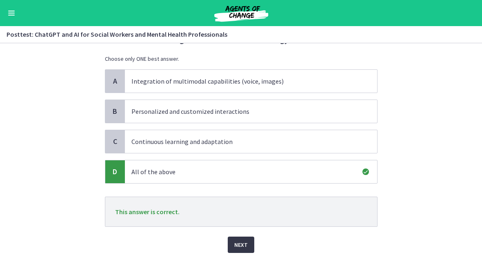
click at [241, 246] on span "Next" at bounding box center [241, 245] width 13 height 10
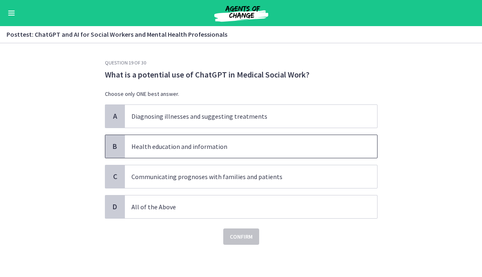
click at [159, 150] on p "Health education and information" at bounding box center [243, 147] width 223 height 10
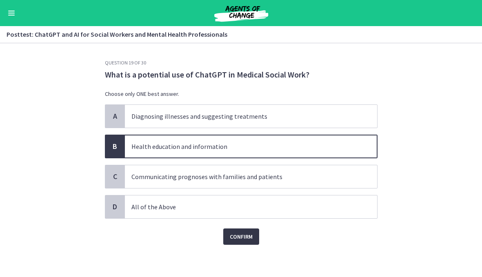
click at [243, 237] on span "Confirm" at bounding box center [241, 237] width 23 height 10
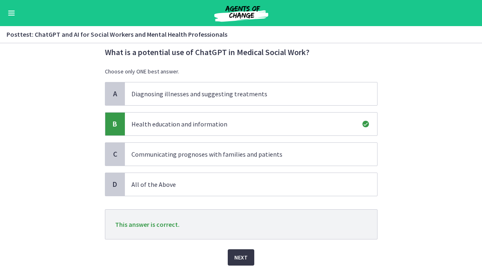
scroll to position [28, 0]
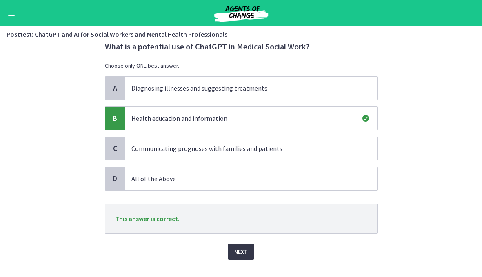
click at [235, 250] on span "Next" at bounding box center [241, 252] width 13 height 10
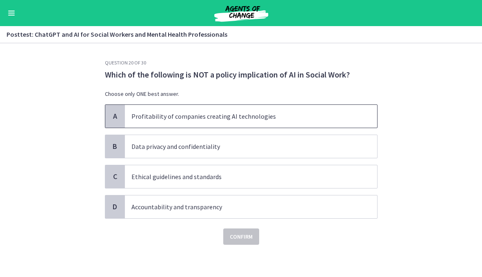
click at [207, 117] on p "Profitability of companies creating AI technologies" at bounding box center [243, 117] width 223 height 10
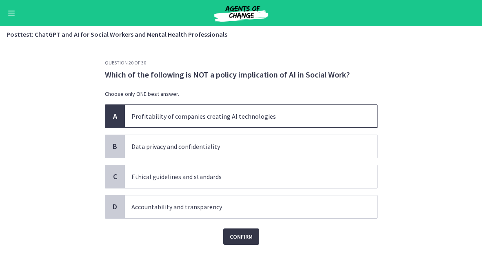
click at [240, 236] on span "Confirm" at bounding box center [241, 237] width 23 height 10
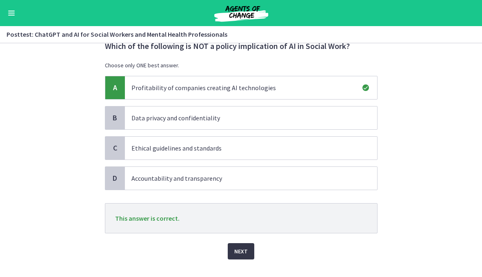
scroll to position [29, 0]
click at [241, 251] on span "Next" at bounding box center [241, 251] width 13 height 10
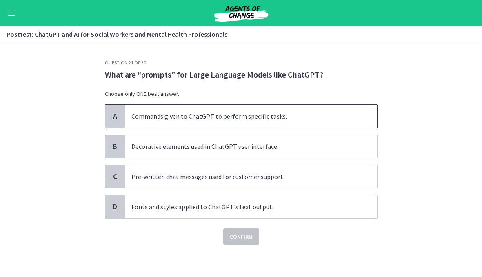
click at [192, 116] on p "Commands given to ChatGPT to perform specific tasks." at bounding box center [243, 117] width 223 height 10
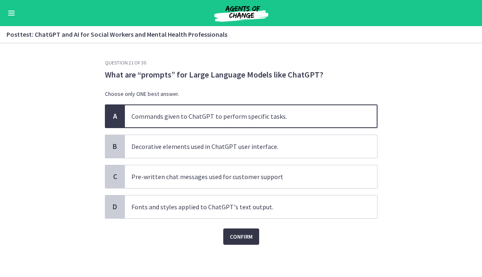
click at [233, 232] on span "Confirm" at bounding box center [241, 237] width 23 height 10
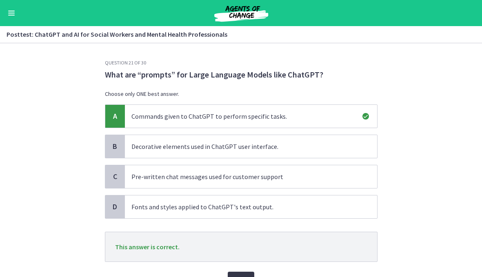
scroll to position [37, 0]
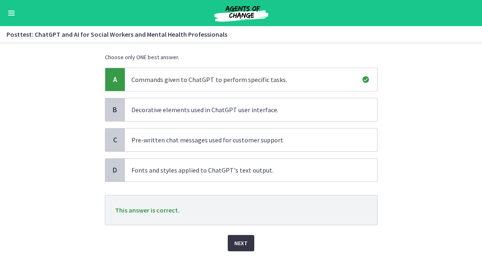
click at [237, 243] on span "Next" at bounding box center [241, 244] width 13 height 10
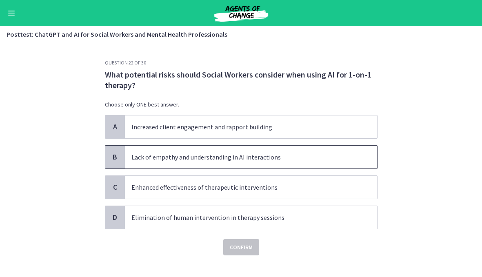
click at [143, 160] on p "Lack of empathy and understanding in AI interactions" at bounding box center [243, 157] width 223 height 10
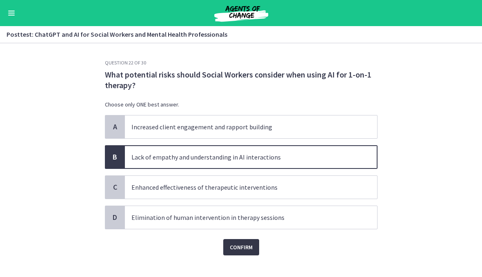
click at [233, 246] on span "Confirm" at bounding box center [241, 248] width 23 height 10
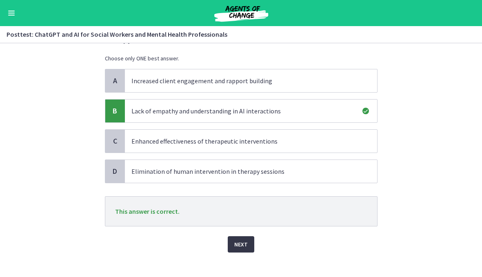
scroll to position [54, 0]
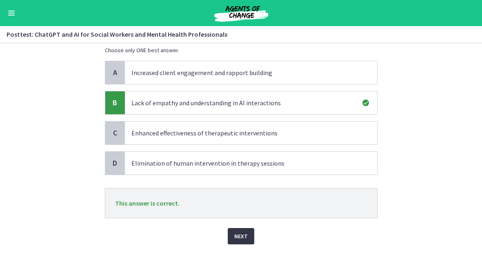
click at [238, 233] on span "Next" at bounding box center [241, 237] width 13 height 10
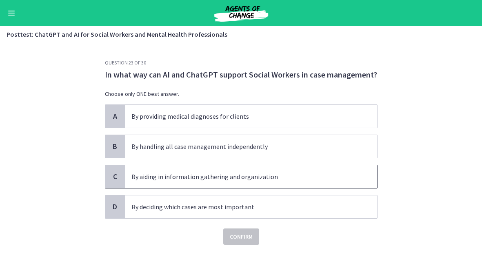
click at [130, 177] on span "By aiding in information gathering and organization" at bounding box center [251, 176] width 252 height 23
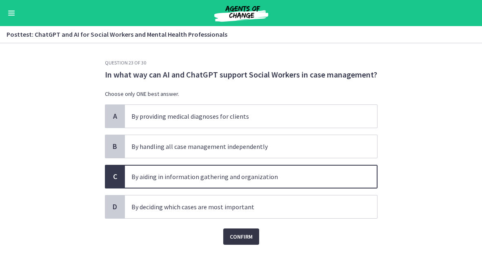
click at [238, 238] on span "Confirm" at bounding box center [241, 237] width 23 height 10
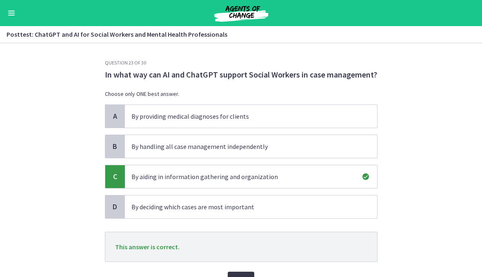
scroll to position [44, 0]
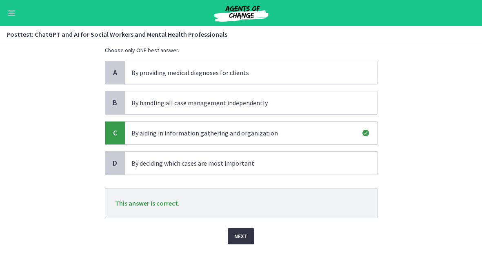
click at [238, 238] on span "Next" at bounding box center [241, 237] width 13 height 10
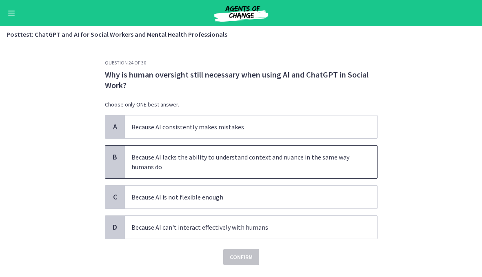
click at [181, 154] on p "Because AI lacks the ability to understand context and nuance in the same way h…" at bounding box center [243, 162] width 223 height 20
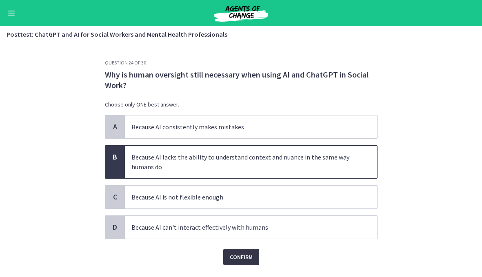
click at [228, 259] on button "Confirm" at bounding box center [241, 257] width 36 height 16
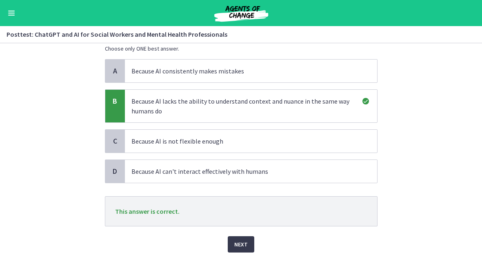
scroll to position [58, 0]
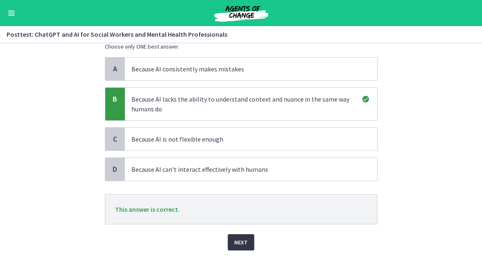
click at [242, 242] on span "Next" at bounding box center [241, 243] width 13 height 10
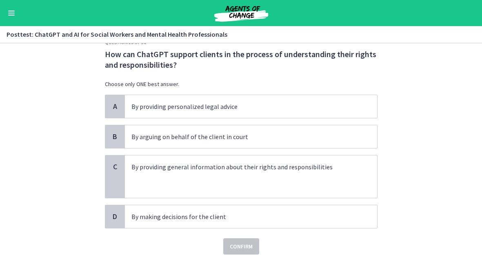
scroll to position [31, 0]
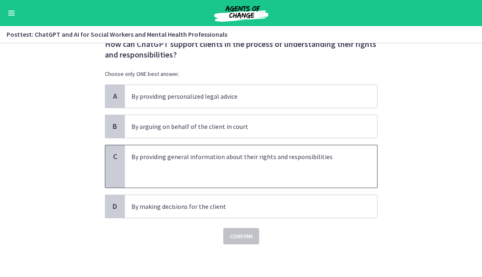
click at [151, 168] on p at bounding box center [243, 167] width 223 height 10
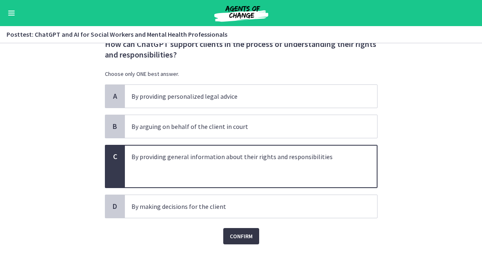
click at [235, 233] on span "Confirm" at bounding box center [241, 237] width 23 height 10
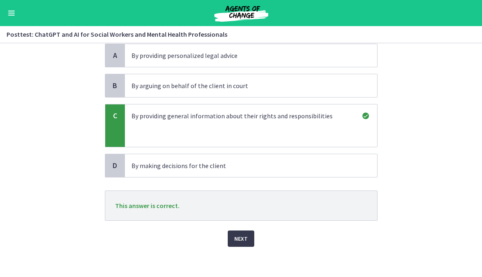
scroll to position [74, 0]
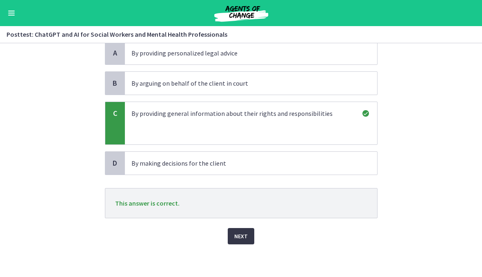
click at [243, 236] on span "Next" at bounding box center [241, 237] width 13 height 10
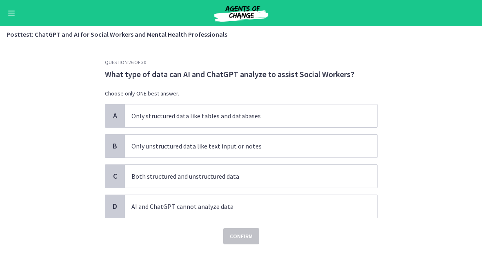
scroll to position [0, 0]
click at [147, 176] on p "Both structured and unstructured data" at bounding box center [243, 177] width 223 height 10
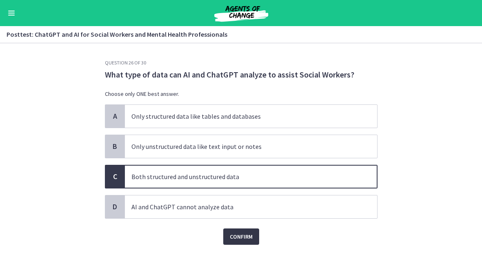
click at [239, 242] on button "Confirm" at bounding box center [241, 237] width 36 height 16
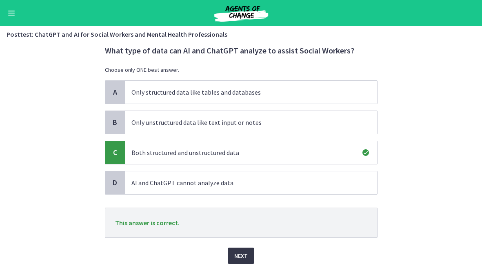
scroll to position [44, 0]
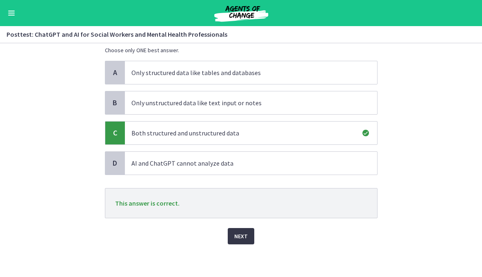
click at [243, 241] on span "Next" at bounding box center [241, 237] width 13 height 10
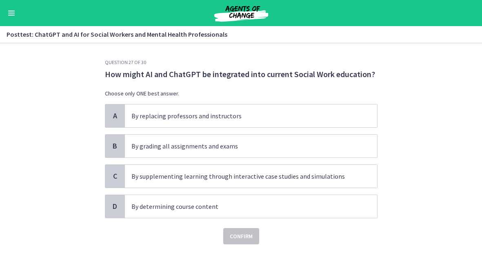
scroll to position [0, 0]
click at [189, 171] on span "By supplementing learning through interactive case studies and simulations" at bounding box center [251, 176] width 252 height 23
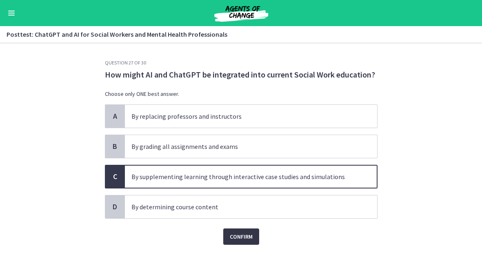
click at [235, 232] on span "Confirm" at bounding box center [241, 237] width 23 height 10
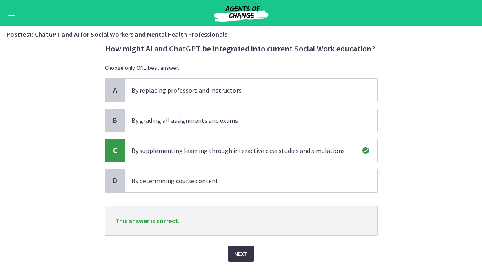
scroll to position [27, 0]
click at [242, 255] on span "Next" at bounding box center [241, 254] width 13 height 10
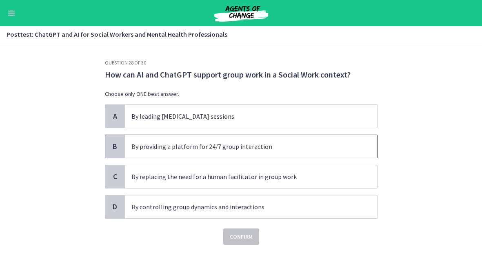
click at [145, 150] on p "By providing a platform for 24/7 group interaction" at bounding box center [243, 147] width 223 height 10
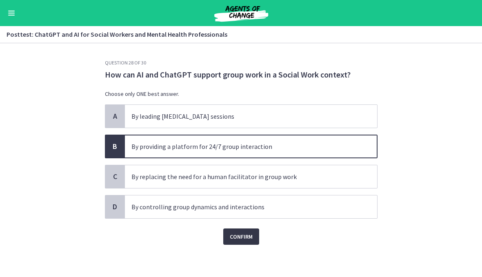
click at [240, 241] on span "Confirm" at bounding box center [241, 237] width 23 height 10
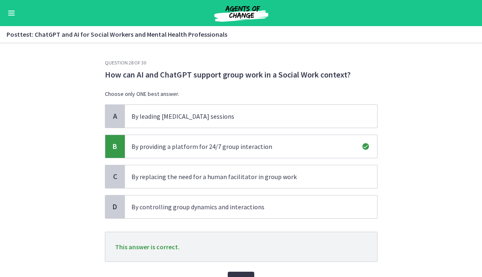
scroll to position [44, 0]
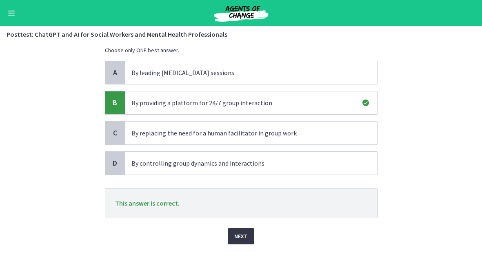
click at [240, 241] on span "Next" at bounding box center [241, 237] width 13 height 10
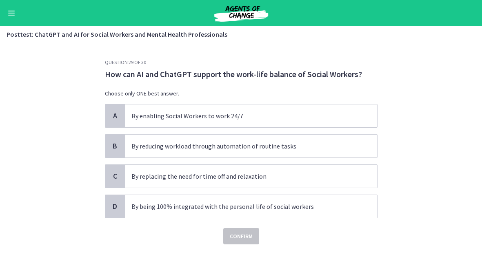
scroll to position [0, 0]
click at [128, 145] on span "By reducing workload through automation of routine tasks" at bounding box center [251, 146] width 252 height 23
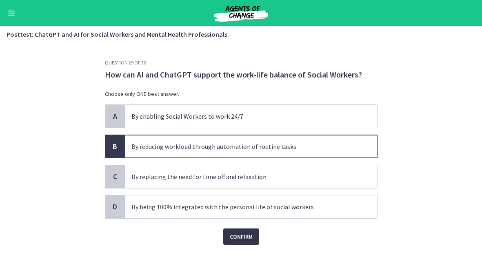
click at [246, 241] on span "Confirm" at bounding box center [241, 237] width 23 height 10
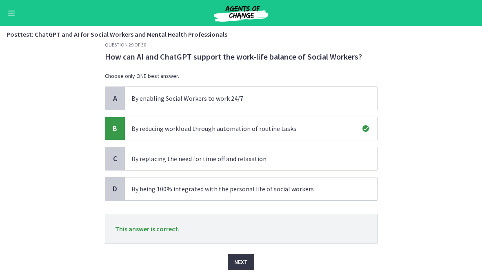
scroll to position [19, 0]
click at [240, 257] on span "Next" at bounding box center [241, 262] width 13 height 10
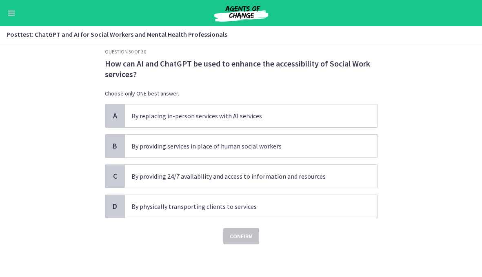
scroll to position [0, 0]
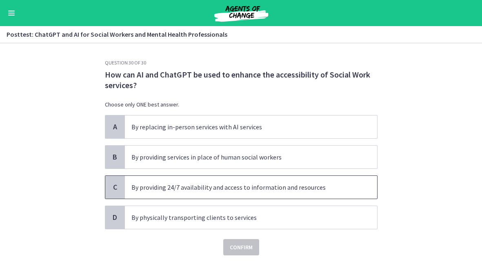
click at [130, 180] on span "By providing 24/7 availability and access to information and resources" at bounding box center [251, 187] width 252 height 23
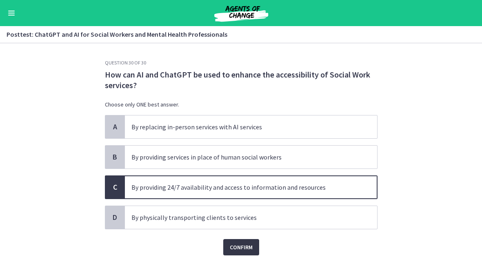
click at [228, 244] on button "Confirm" at bounding box center [241, 247] width 36 height 16
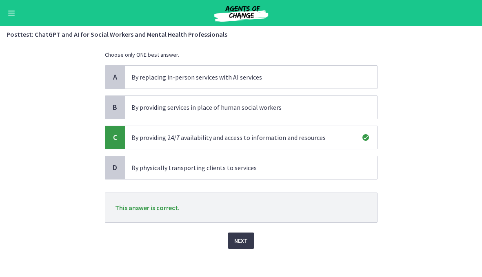
scroll to position [51, 0]
click at [242, 235] on span "Next" at bounding box center [241, 240] width 13 height 10
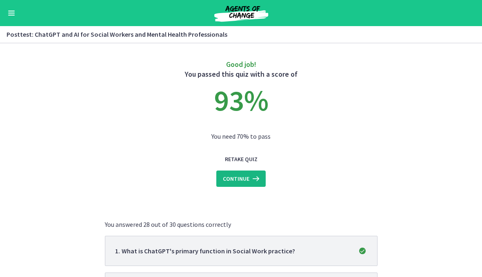
click at [254, 177] on icon at bounding box center [255, 179] width 11 height 10
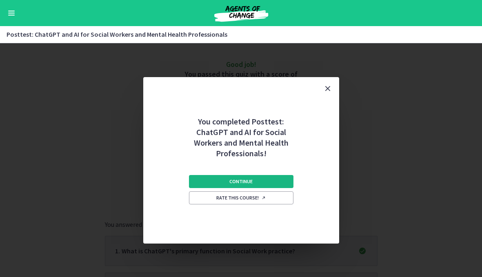
click at [254, 177] on button "Continue" at bounding box center [241, 181] width 105 height 13
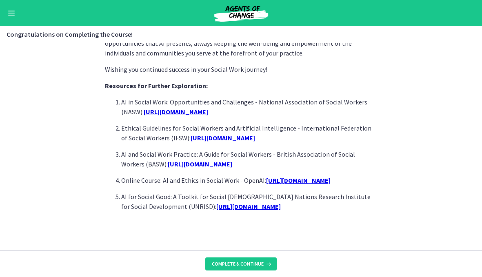
scroll to position [744, 0]
click at [252, 267] on span "Complete & continue" at bounding box center [238, 264] width 52 height 7
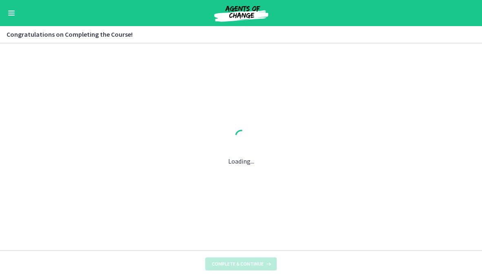
scroll to position [0, 0]
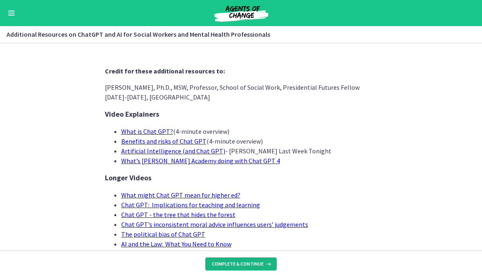
click at [257, 260] on button "Complete & continue" at bounding box center [240, 264] width 71 height 13
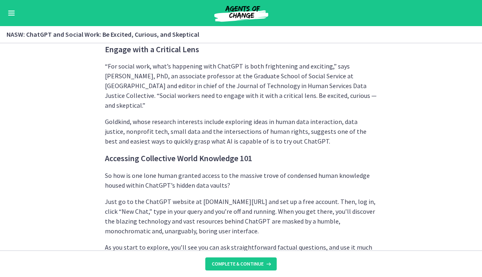
scroll to position [553, 0]
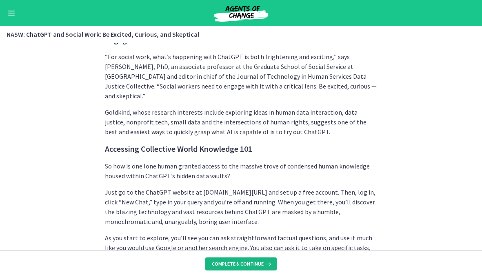
click at [252, 263] on span "Complete & continue" at bounding box center [238, 264] width 52 height 7
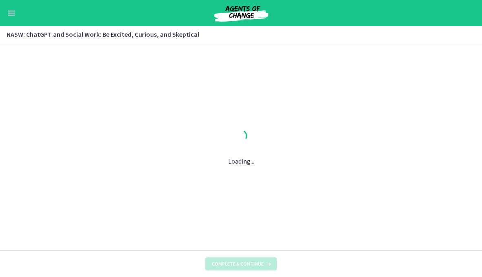
scroll to position [0, 0]
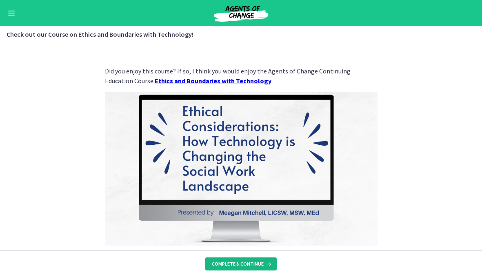
click at [252, 263] on span "Complete & continue" at bounding box center [238, 264] width 52 height 7
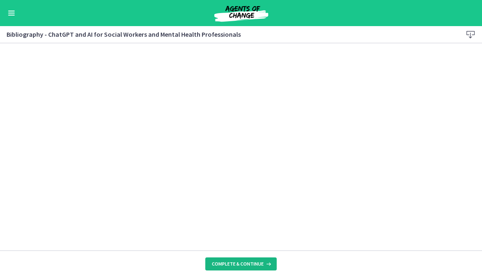
click at [252, 265] on span "Complete & continue" at bounding box center [238, 264] width 52 height 7
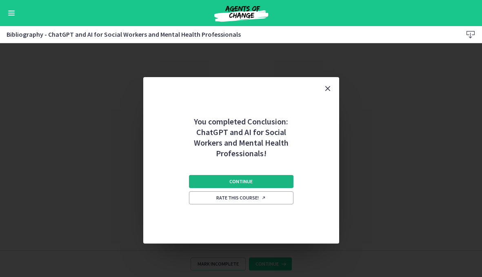
click at [253, 182] on button "Continue" at bounding box center [241, 181] width 105 height 13
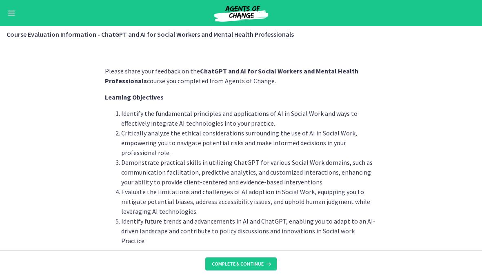
scroll to position [25, 0]
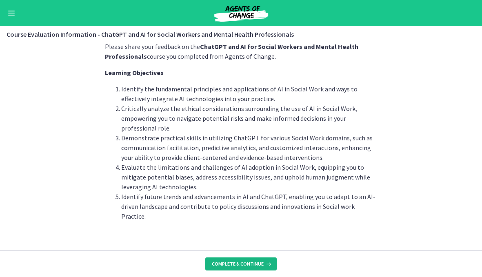
click at [260, 261] on span "Complete & continue" at bounding box center [238, 264] width 52 height 7
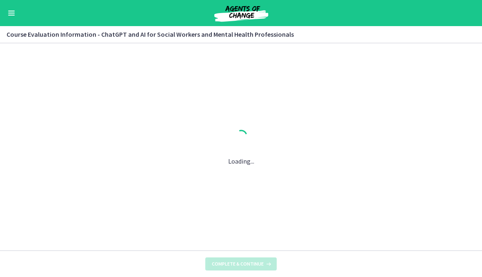
scroll to position [0, 0]
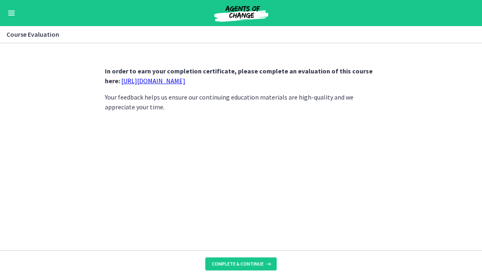
click at [181, 81] on link "[URL][DOMAIN_NAME]" at bounding box center [153, 81] width 64 height 8
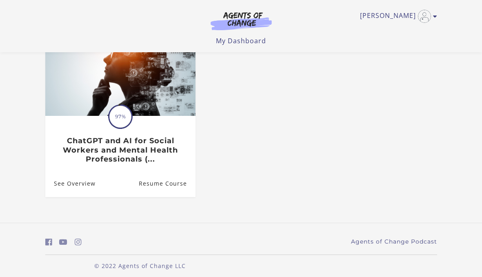
scroll to position [91, 0]
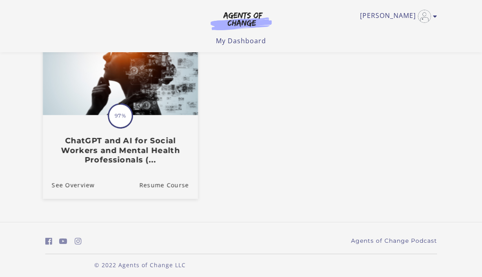
click at [143, 153] on h3 "ChatGPT and AI for Social Workers and Mental Health Professionals (..." at bounding box center [119, 150] width 137 height 29
click at [153, 183] on link "Resume Course" at bounding box center [168, 184] width 59 height 27
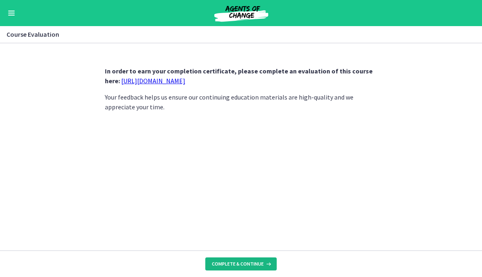
click at [228, 263] on span "Complete & continue" at bounding box center [238, 264] width 52 height 7
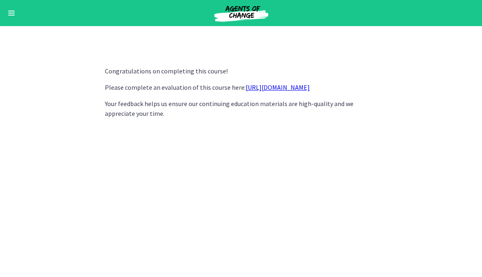
click at [8, 9] on button "Enable menu" at bounding box center [12, 13] width 10 height 10
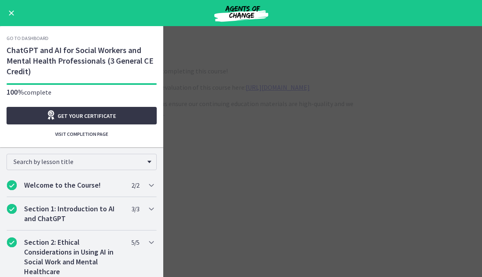
click at [69, 111] on span "Get your certificate" at bounding box center [87, 116] width 58 height 10
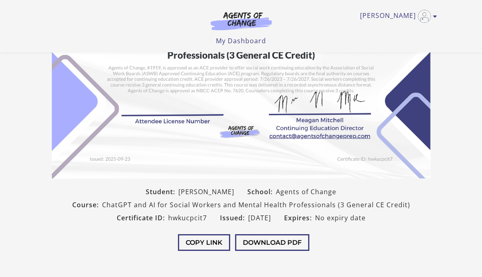
scroll to position [113, 0]
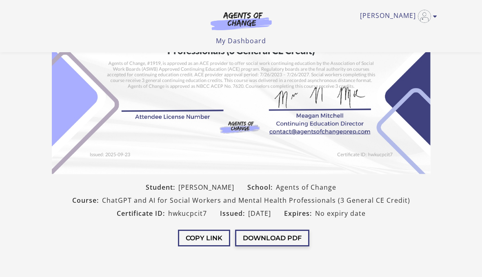
click at [244, 236] on button "Download PDF" at bounding box center [272, 238] width 74 height 17
